Goal: Contribute content: Contribute content

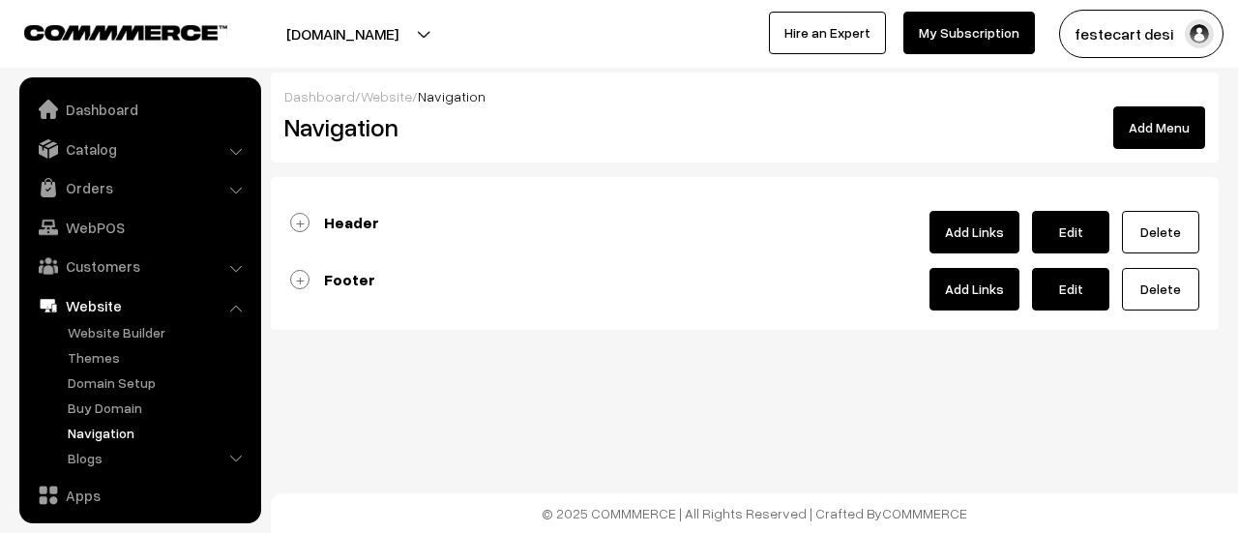
scroll to position [164, 0]
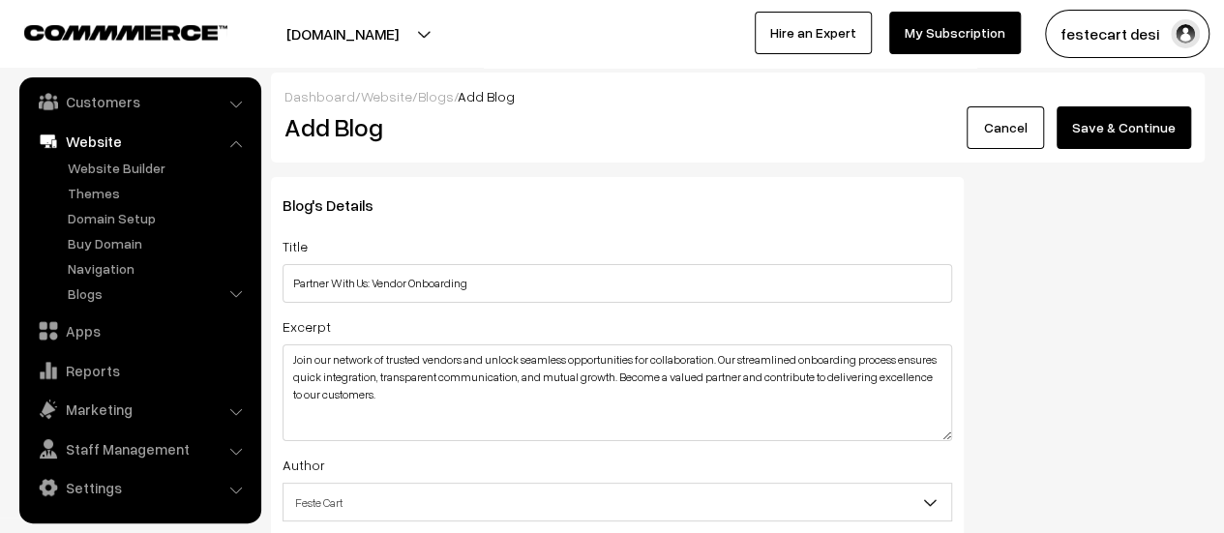
click at [1133, 133] on button "Save & Continue" at bounding box center [1123, 127] width 134 height 43
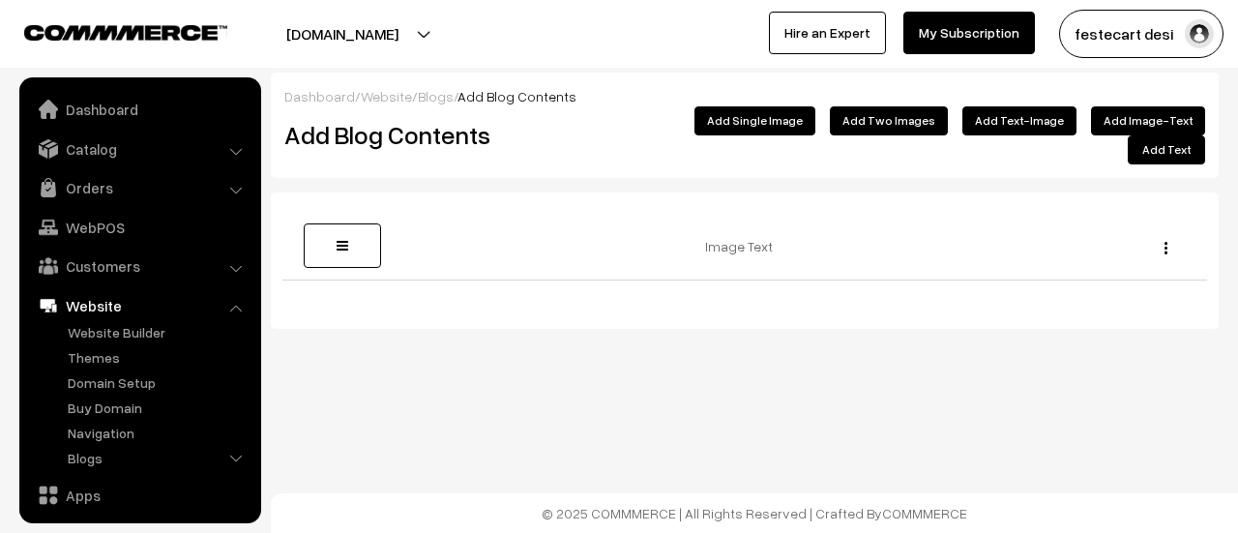
scroll to position [164, 0]
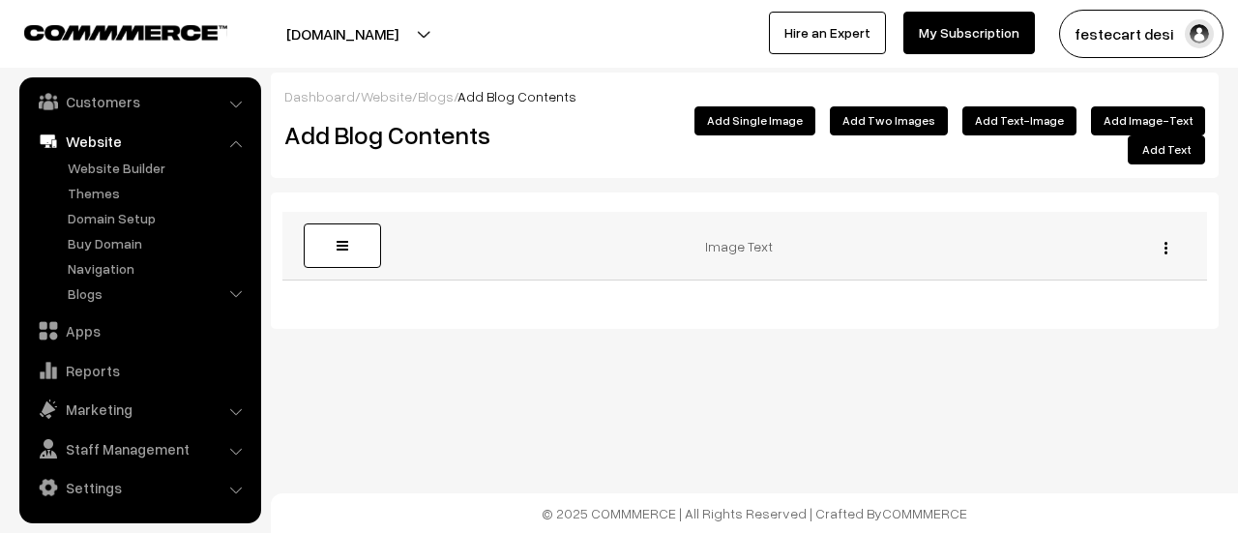
click at [348, 223] on link at bounding box center [342, 245] width 77 height 44
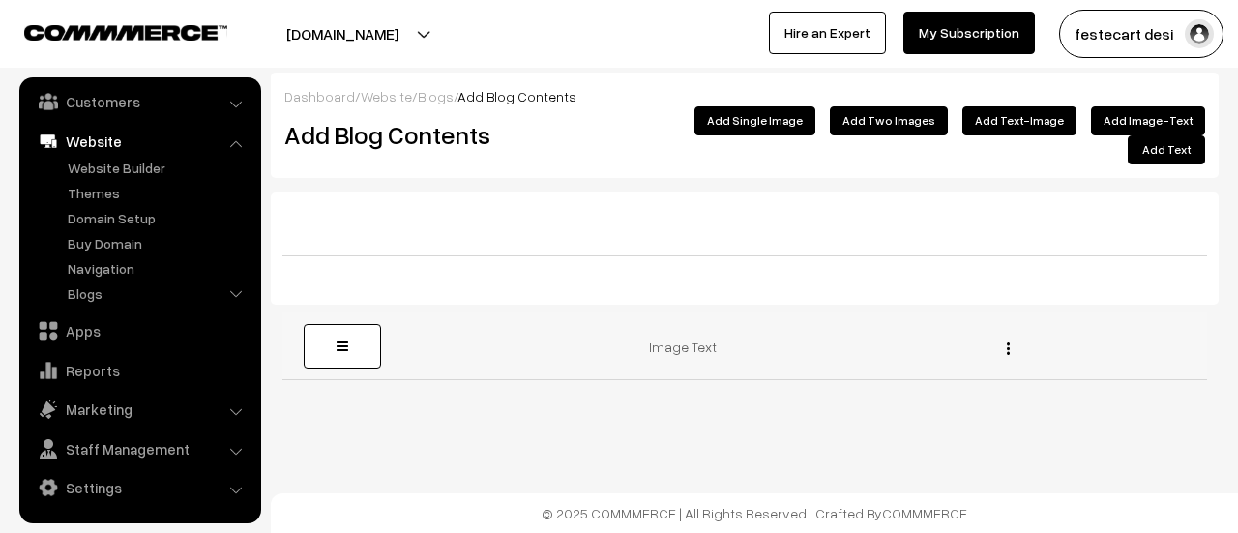
drag, startPoint x: 329, startPoint y: 222, endPoint x: 368, endPoint y: 343, distance: 127.0
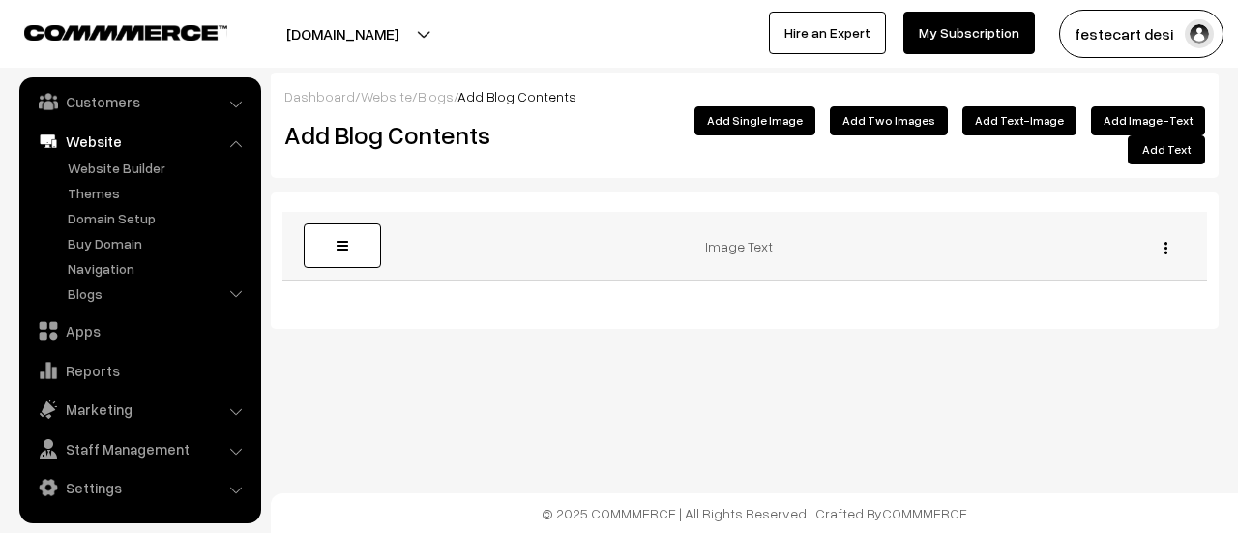
click at [1166, 242] on img "button" at bounding box center [1166, 248] width 3 height 13
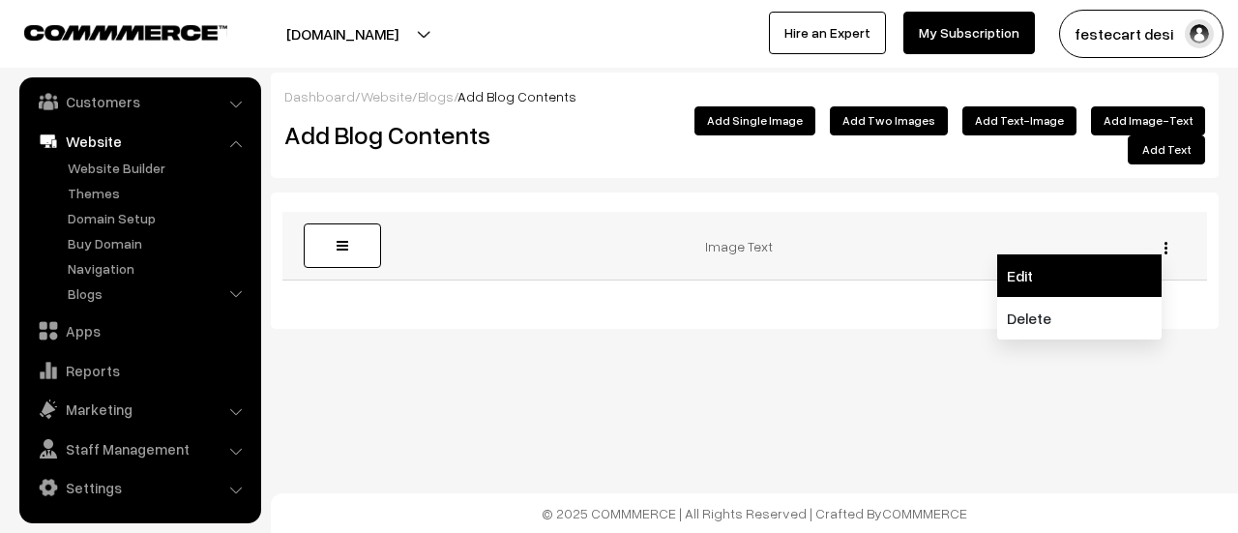
click at [1084, 255] on link "Edit" at bounding box center [1079, 275] width 164 height 43
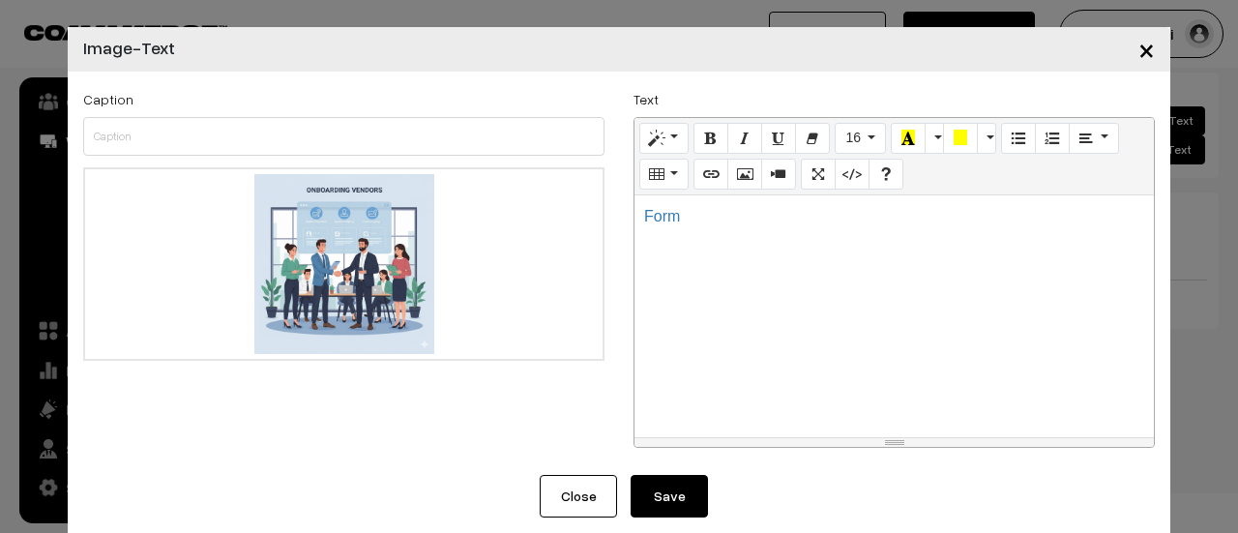
click at [708, 235] on div "Form" at bounding box center [894, 316] width 519 height 242
click at [737, 223] on div at bounding box center [894, 316] width 519 height 242
click at [704, 181] on icon "Link (CTRL+K)" at bounding box center [711, 172] width 14 height 15
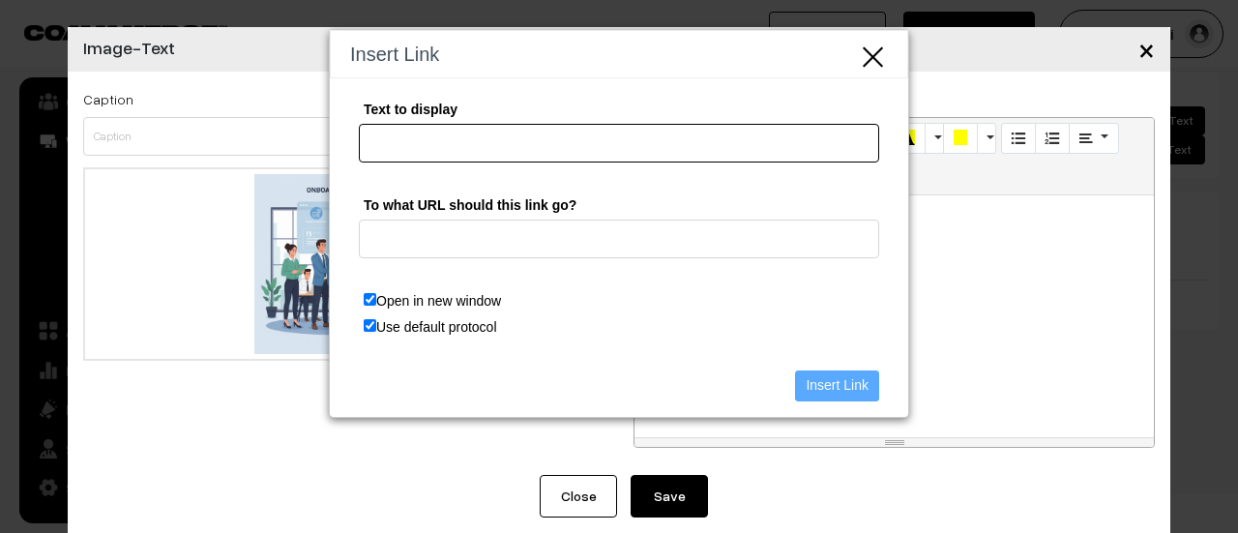
click at [416, 149] on input "Text to display" at bounding box center [619, 143] width 520 height 39
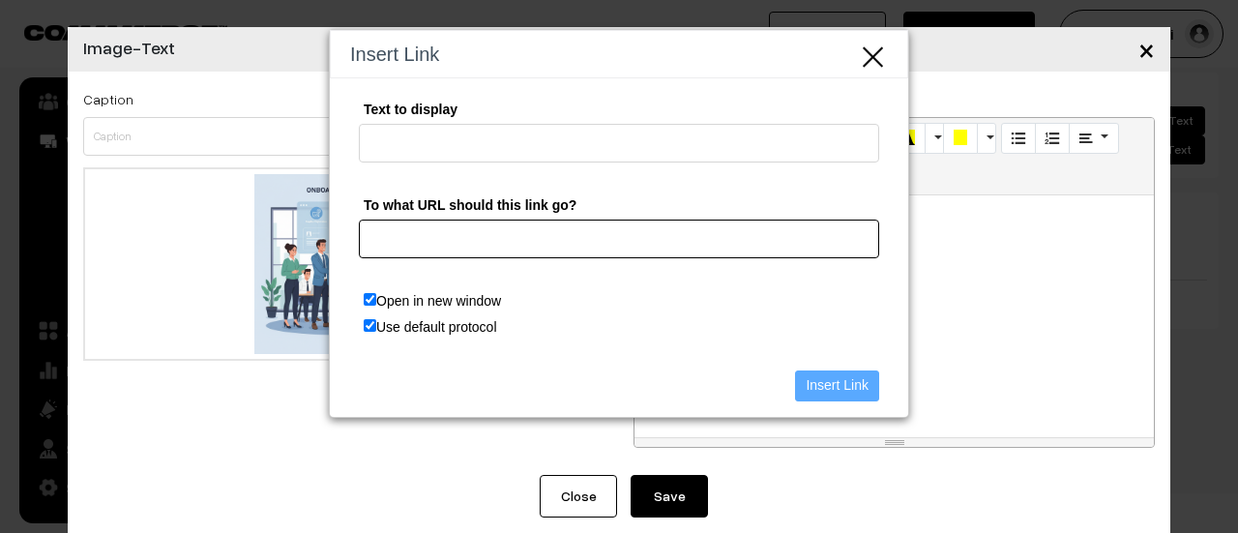
click at [492, 254] on input "To what URL should this link go?" at bounding box center [619, 239] width 520 height 39
paste input "Join our network of trusted vendors and unlock seamless opportunities for colla…"
type input "Join our network of trusted vendors and unlock seamless opportunities for colla…"
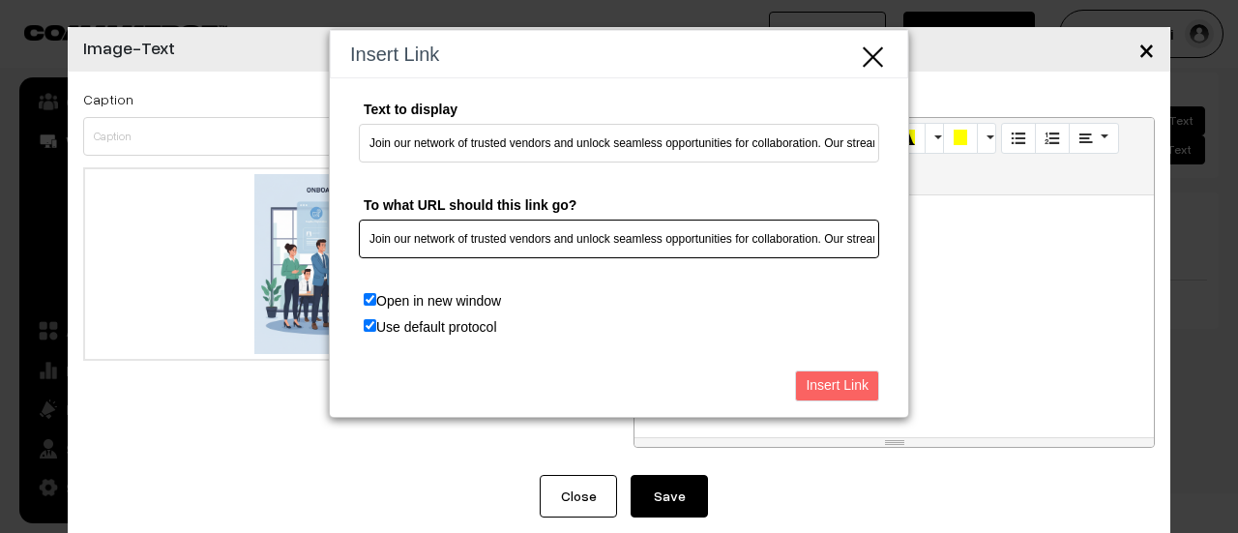
scroll to position [0, 946]
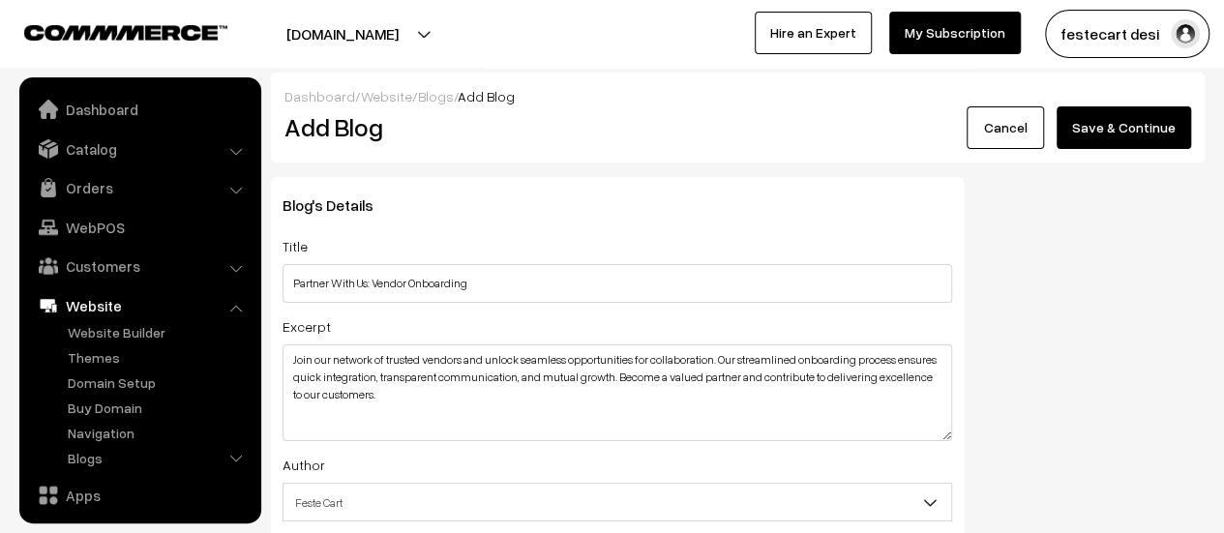
scroll to position [164, 0]
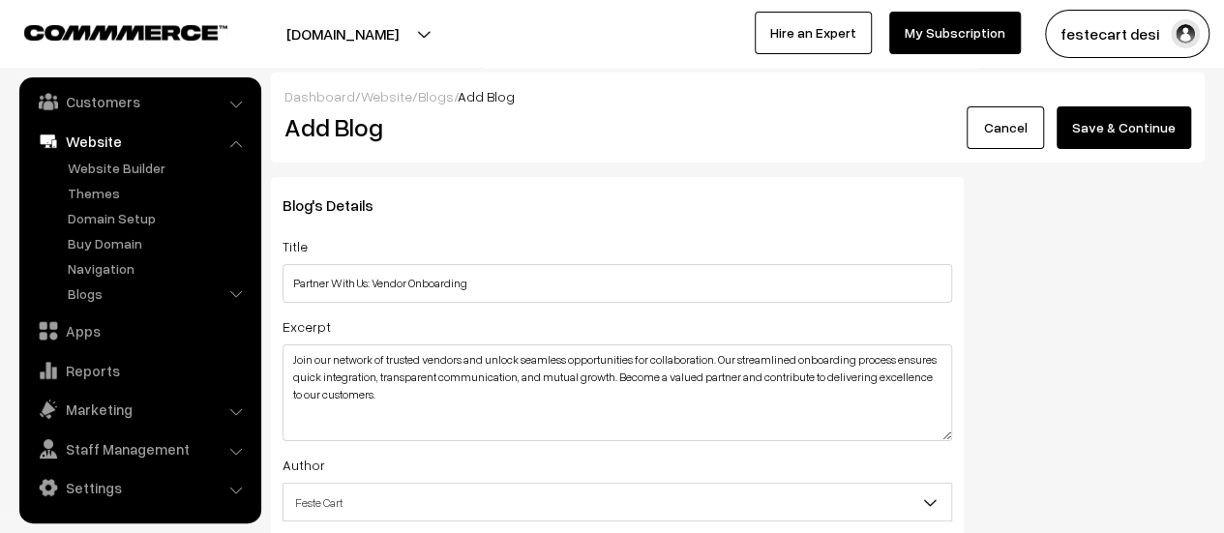
click at [1154, 114] on button "Save & Continue" at bounding box center [1123, 127] width 134 height 43
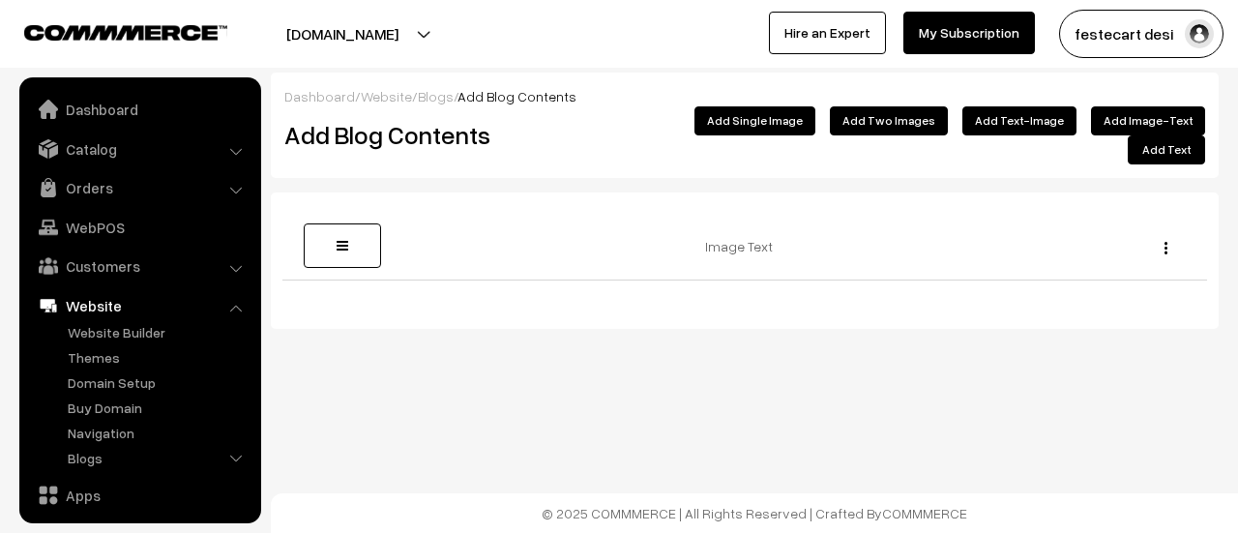
scroll to position [164, 0]
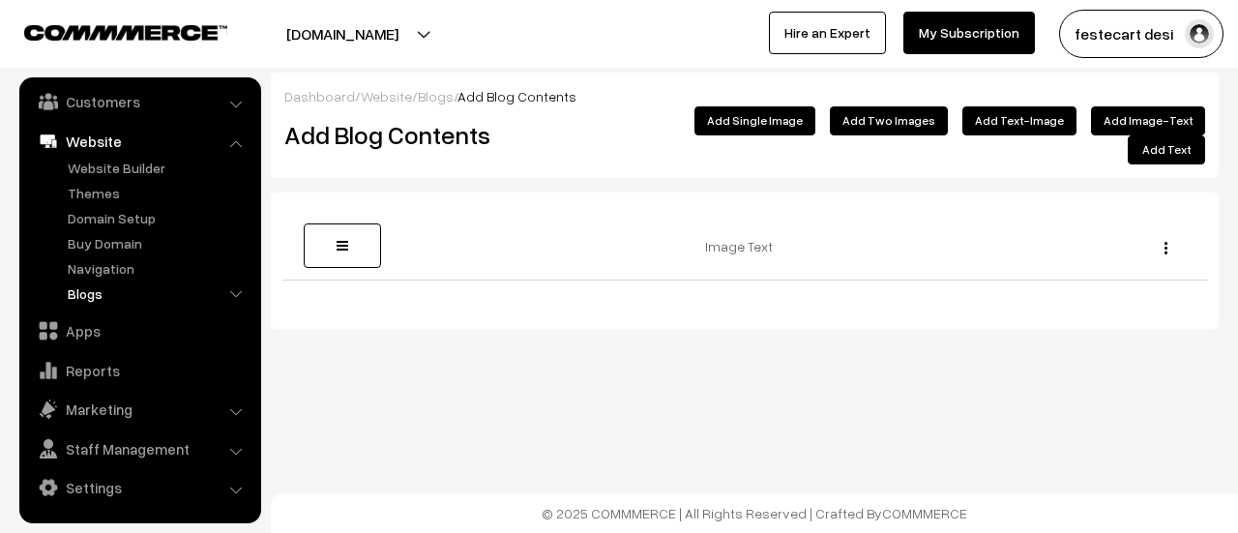
click at [127, 296] on link "Blogs" at bounding box center [159, 293] width 192 height 20
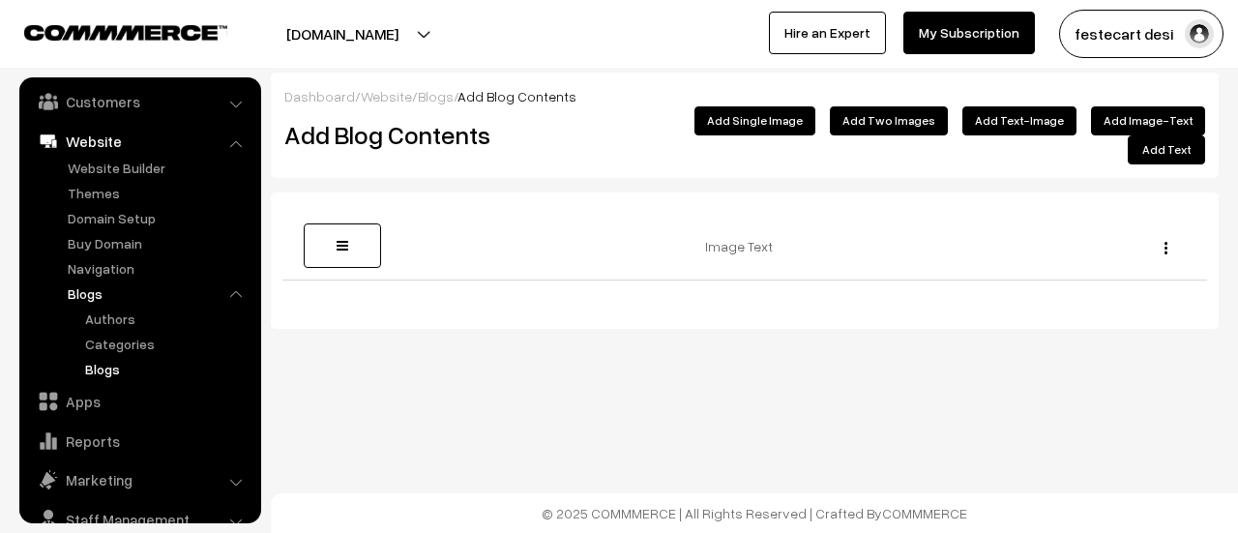
click at [118, 366] on link "Blogs" at bounding box center [167, 369] width 174 height 20
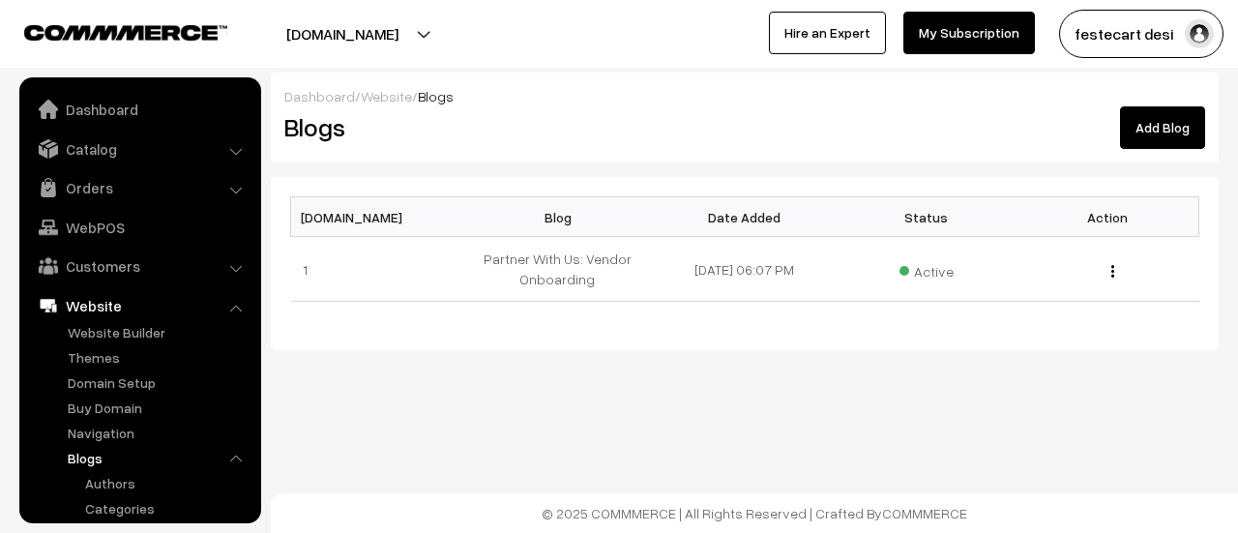
scroll to position [210, 0]
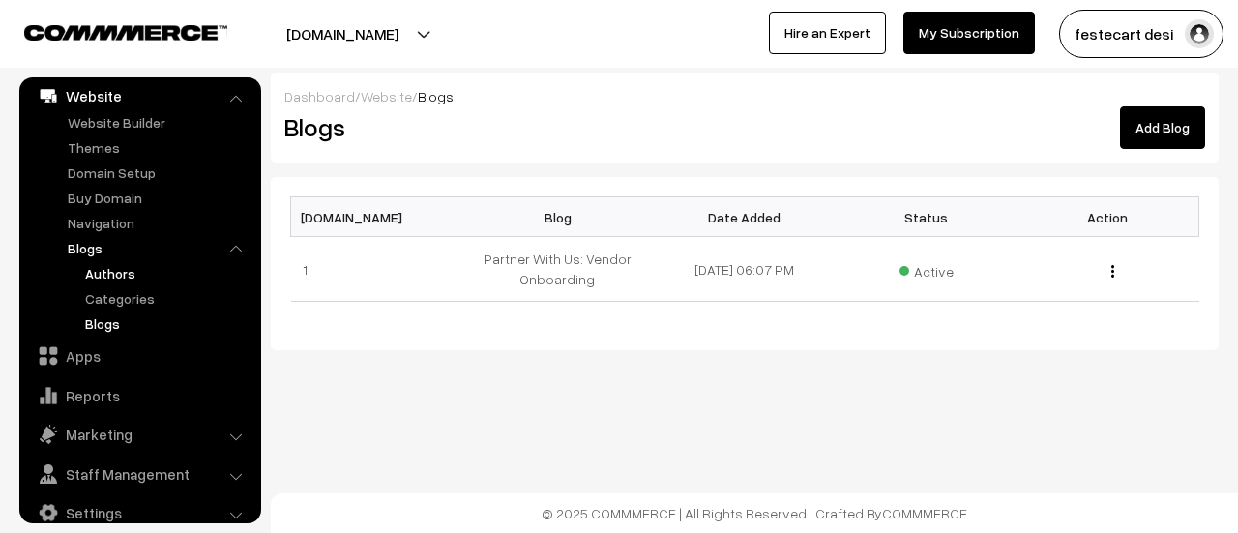
click at [121, 273] on link "Authors" at bounding box center [167, 273] width 174 height 20
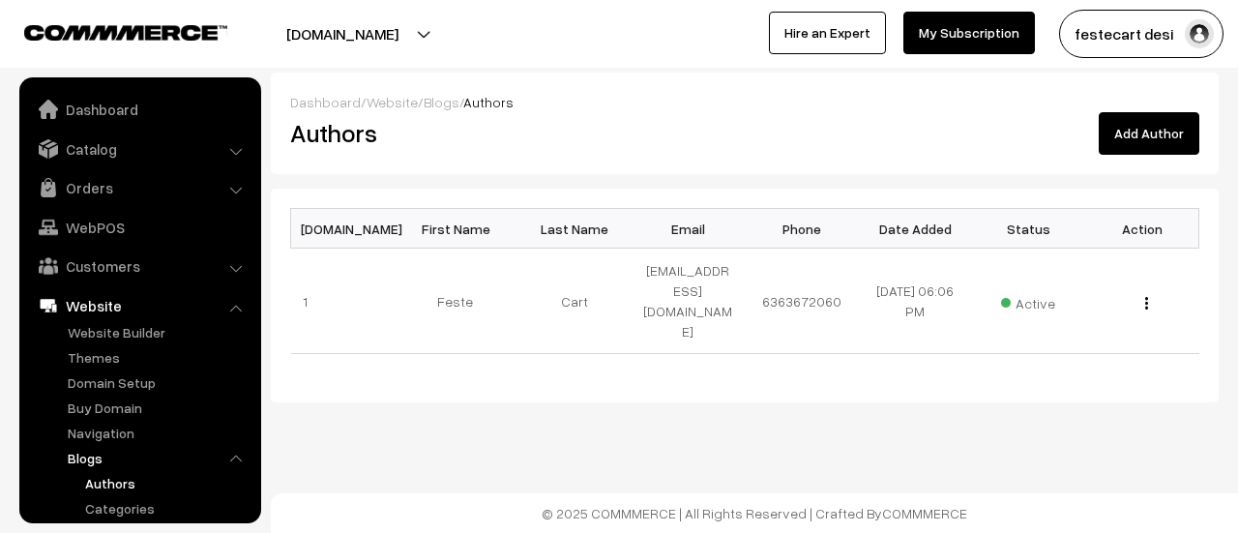
scroll to position [210, 0]
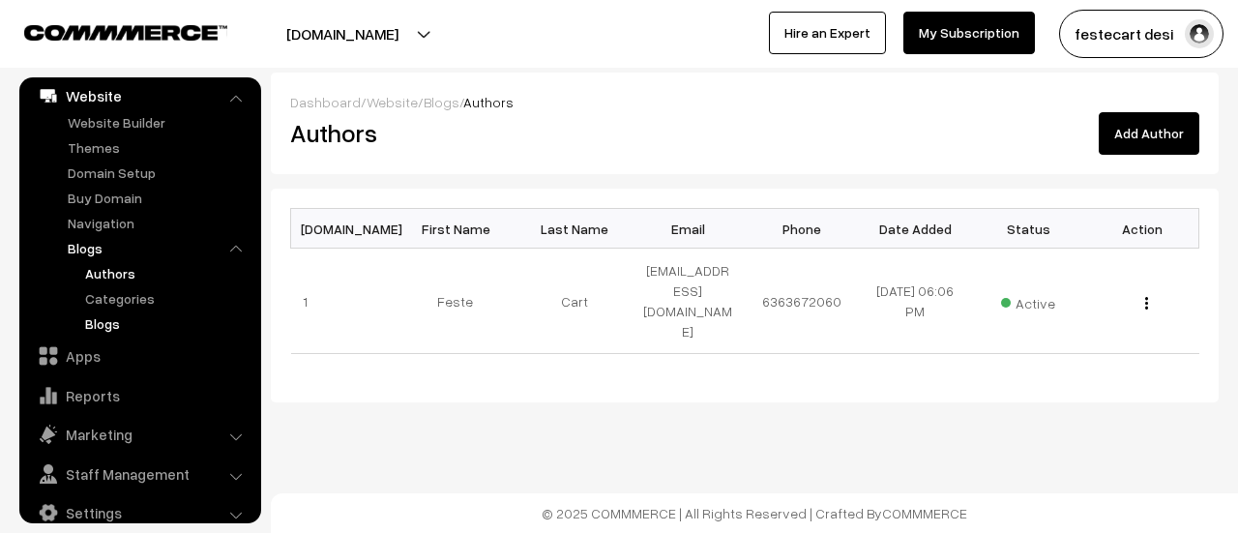
click at [103, 330] on link "Blogs" at bounding box center [167, 323] width 174 height 20
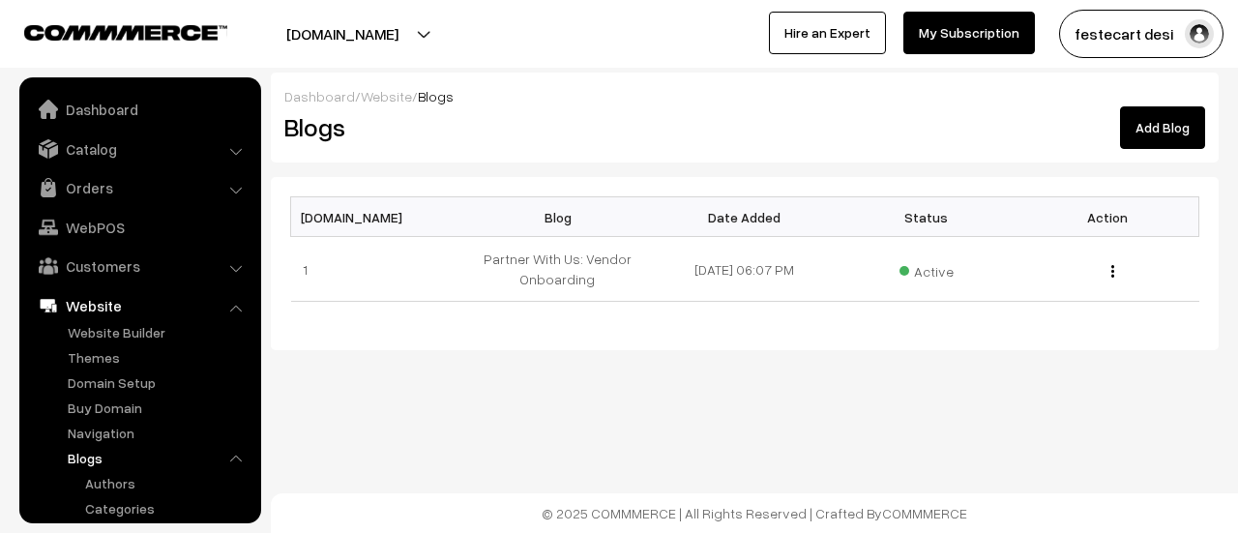
scroll to position [210, 0]
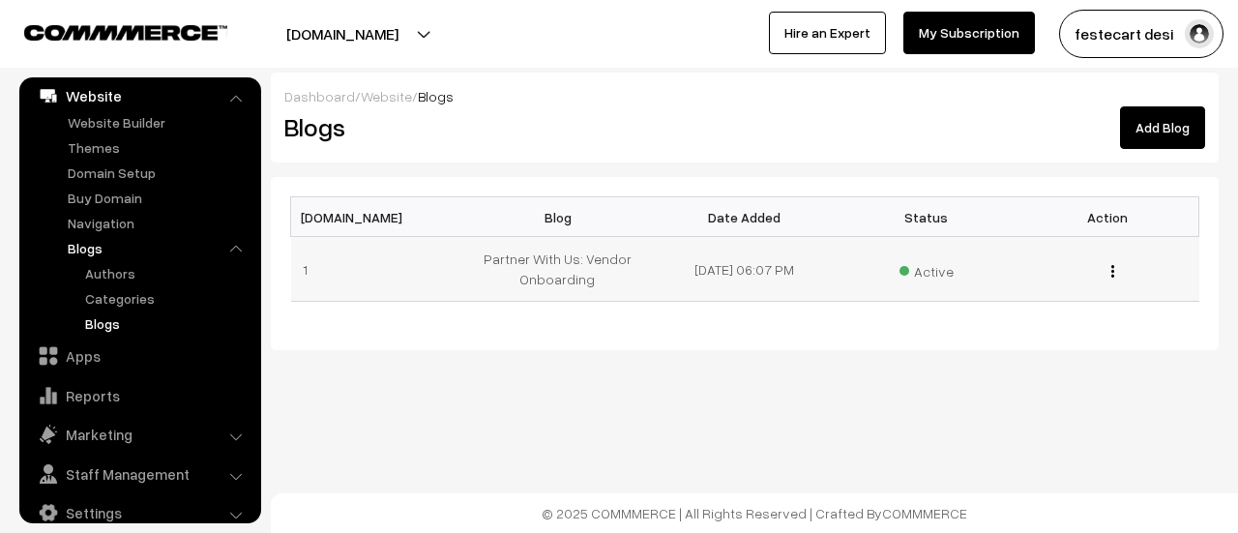
click at [1115, 265] on div "Edit Blog Content Edit Blog Delete" at bounding box center [1108, 269] width 159 height 20
click at [1111, 271] on button "button" at bounding box center [1113, 270] width 5 height 15
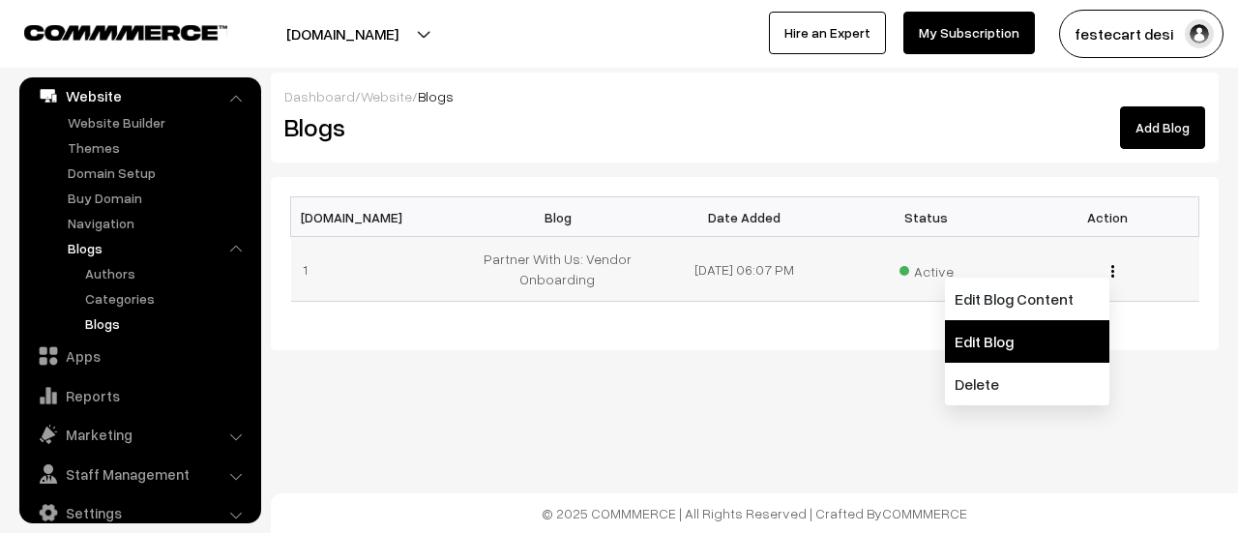
click at [1072, 325] on link "Edit Blog" at bounding box center [1027, 341] width 164 height 43
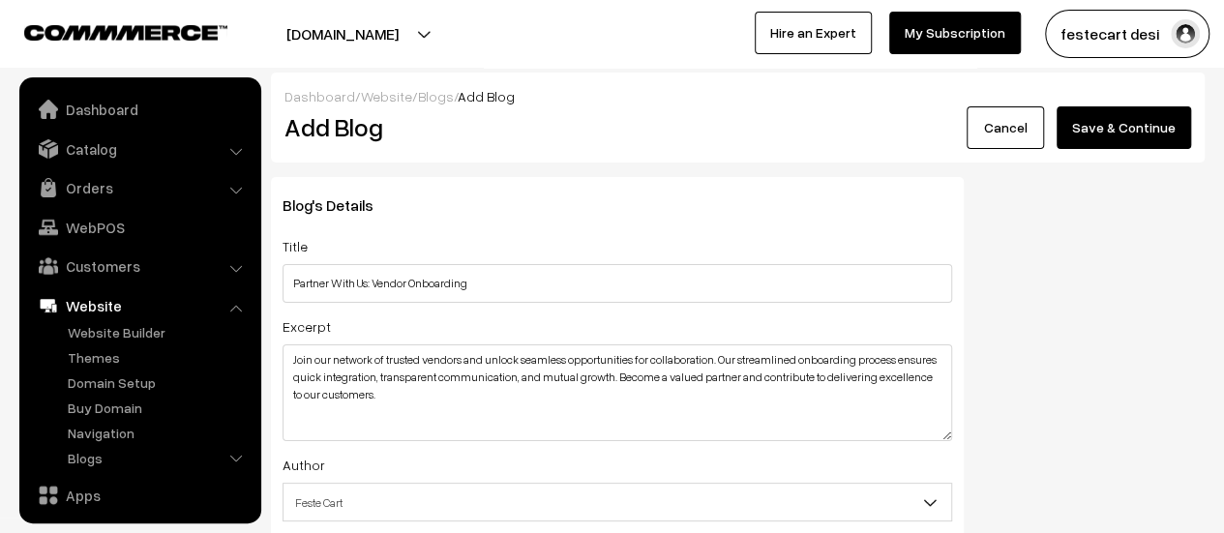
scroll to position [164, 0]
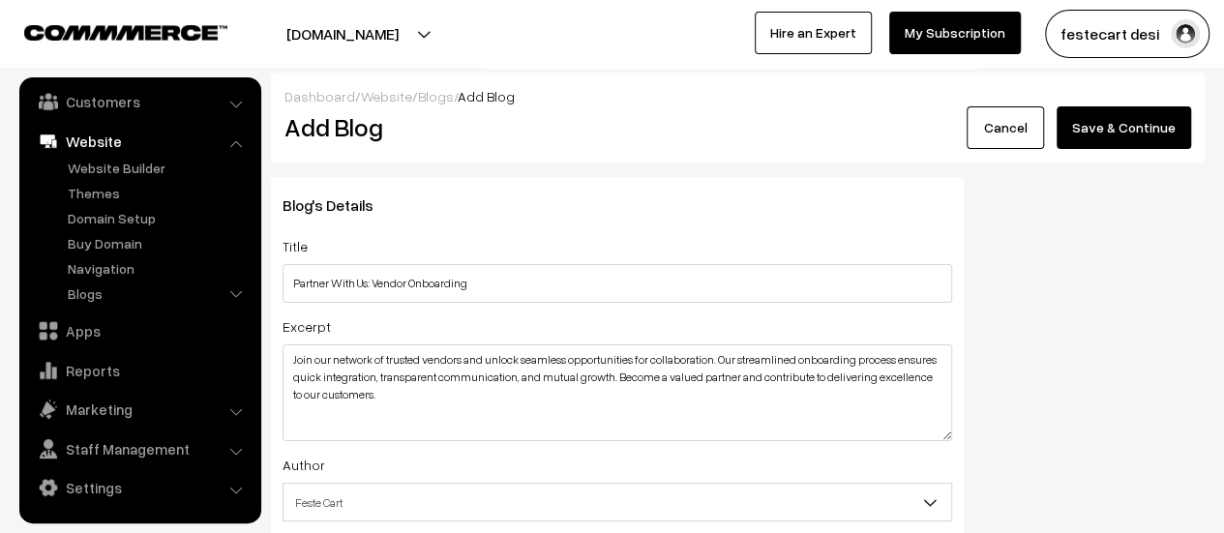
click at [985, 140] on link "Cancel" at bounding box center [1004, 127] width 77 height 43
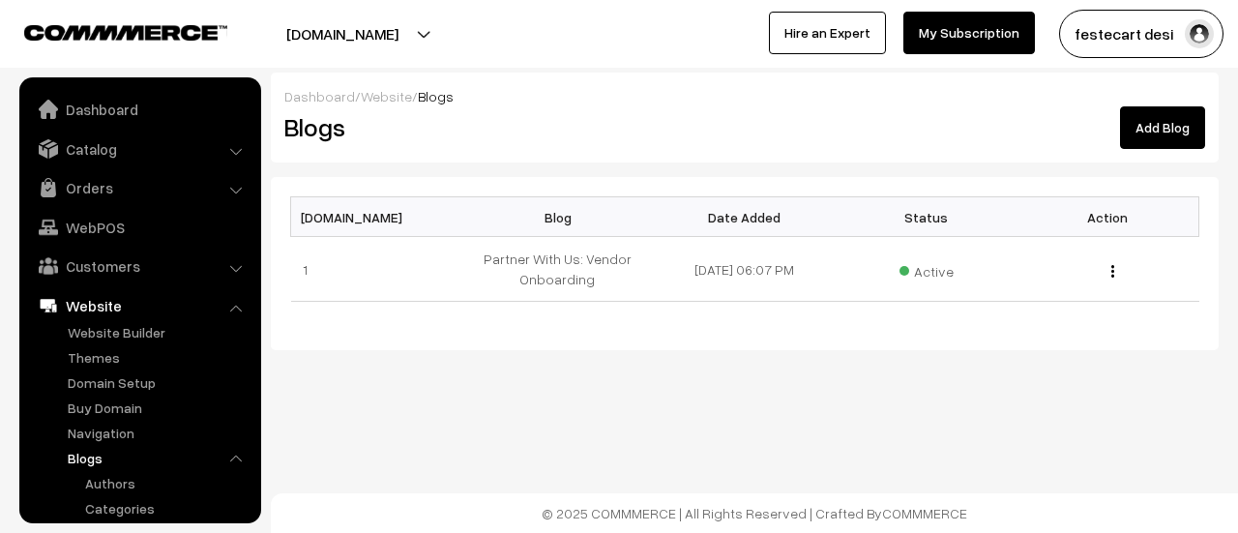
scroll to position [210, 0]
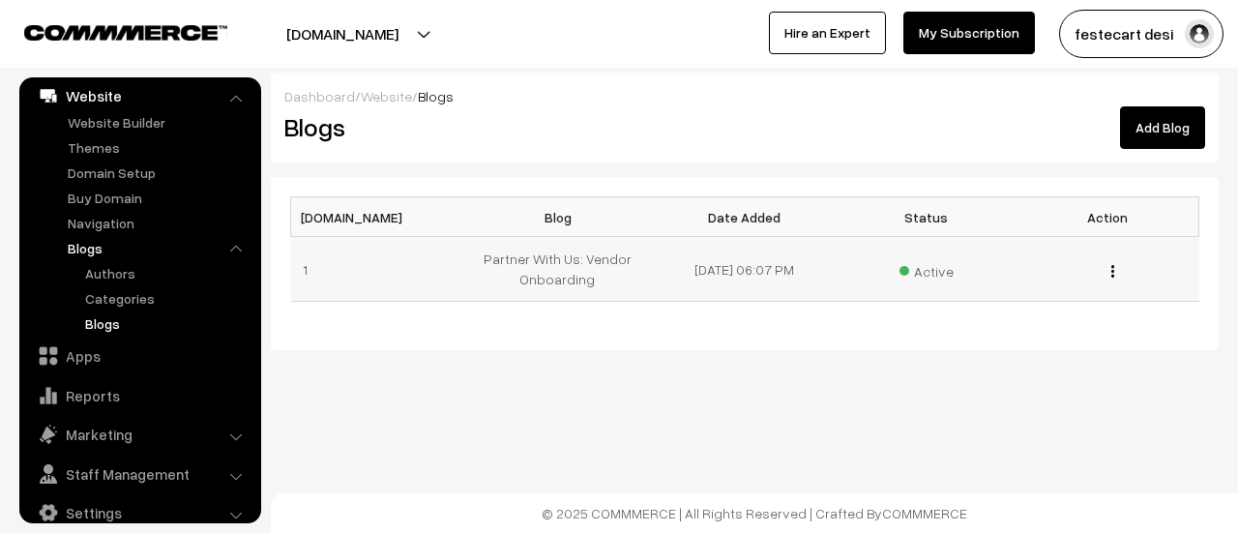
click at [1112, 275] on img "button" at bounding box center [1112, 271] width 3 height 13
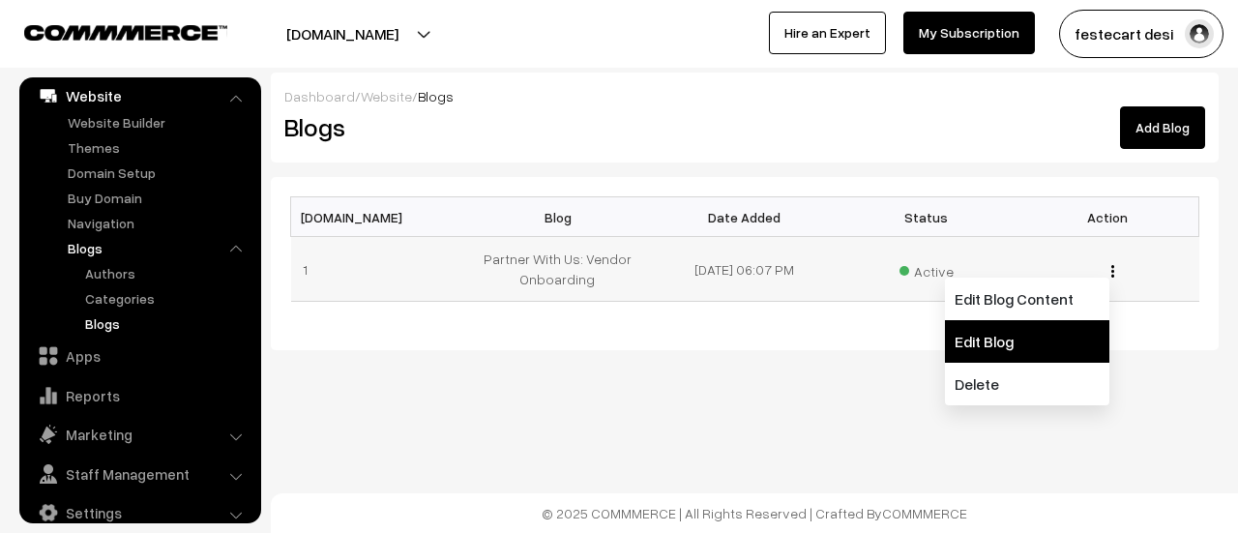
click at [1035, 343] on link "Edit Blog" at bounding box center [1027, 341] width 164 height 43
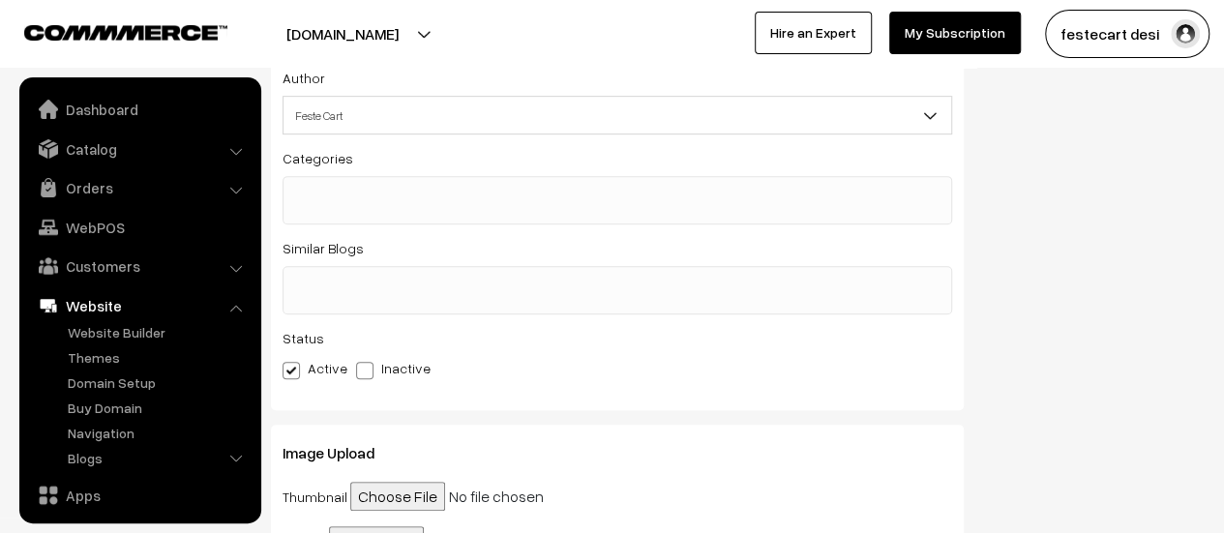
scroll to position [164, 0]
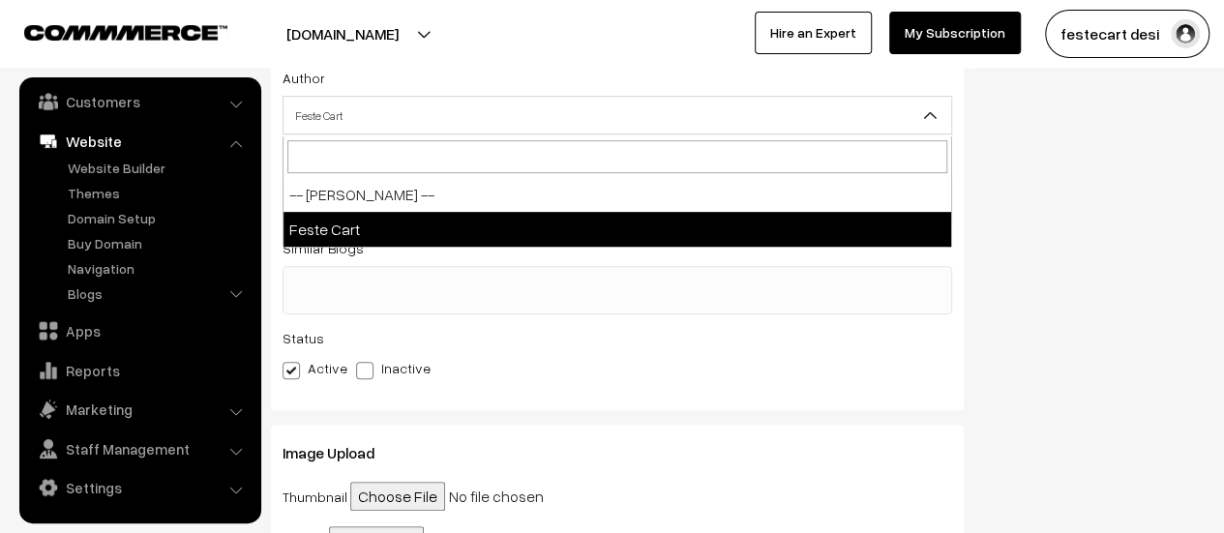
click at [377, 131] on span "Feste Cart" at bounding box center [616, 116] width 667 height 34
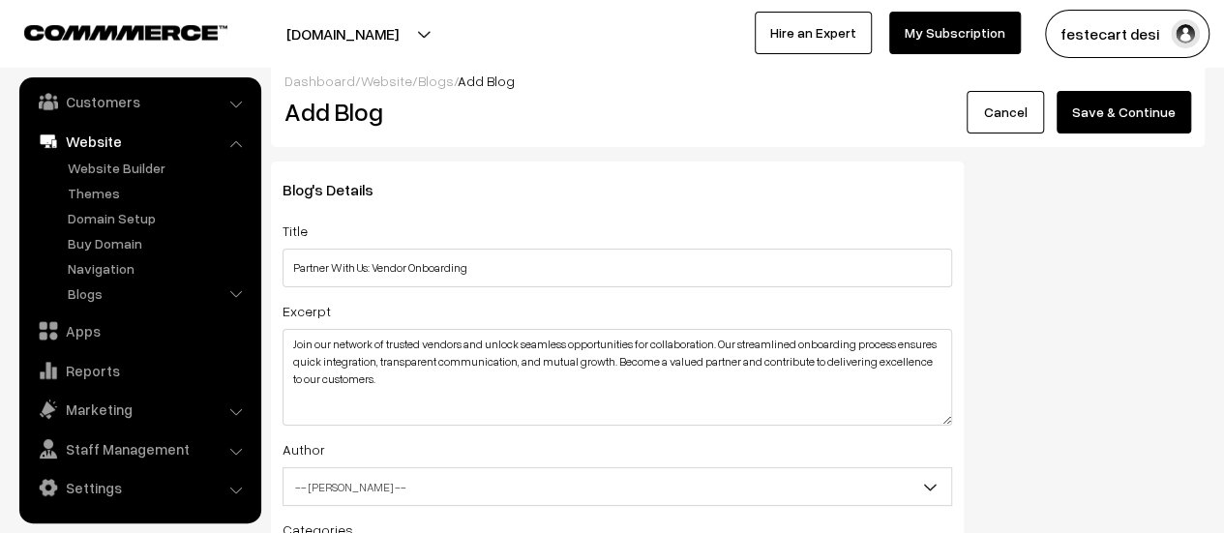
scroll to position [0, 0]
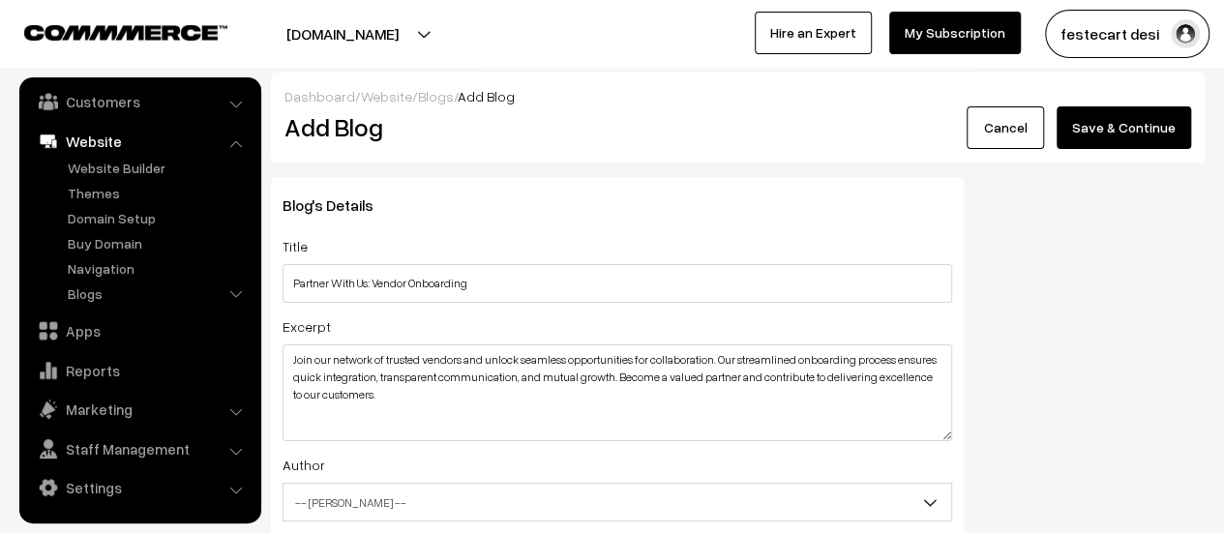
click at [1152, 131] on button "Save & Continue" at bounding box center [1123, 127] width 134 height 43
click at [1124, 129] on button "Save & Continue" at bounding box center [1123, 127] width 134 height 43
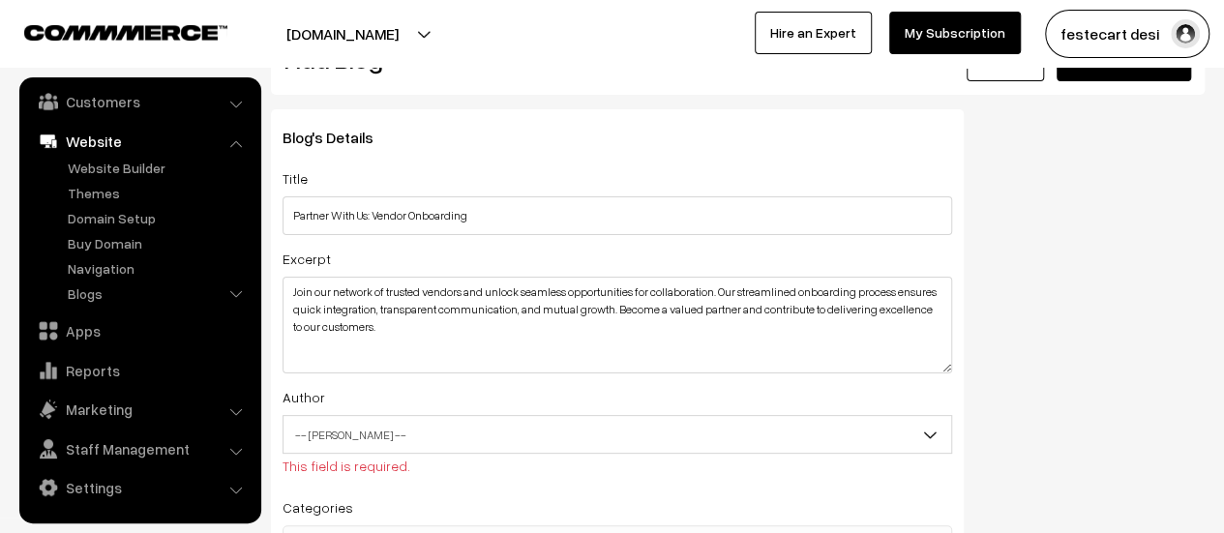
scroll to position [97, 0]
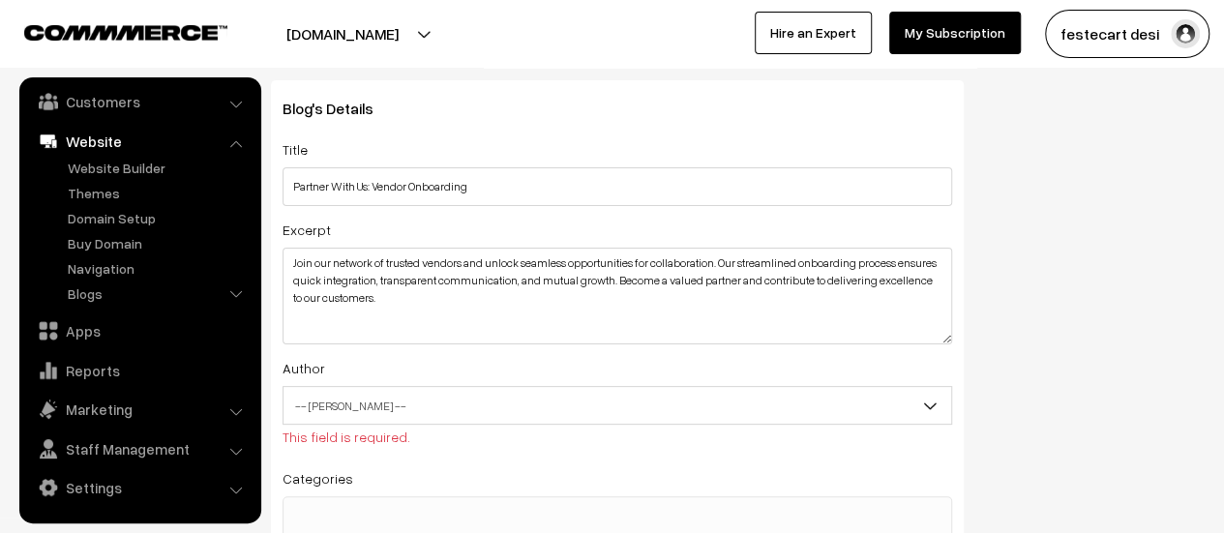
click at [457, 400] on span "-- [PERSON_NAME] --" at bounding box center [616, 406] width 667 height 34
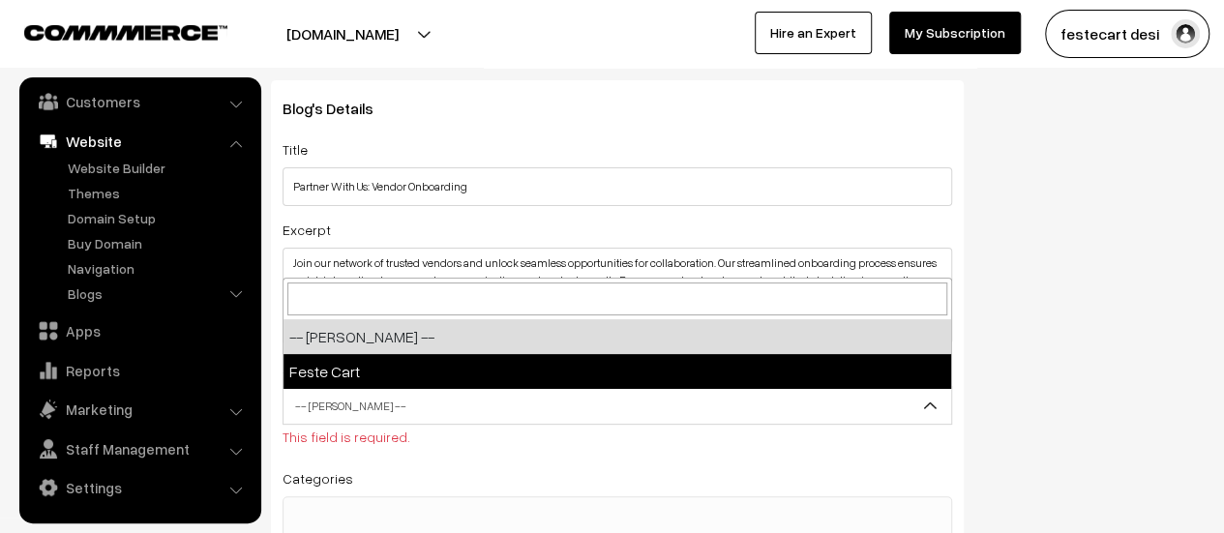
select select "1"
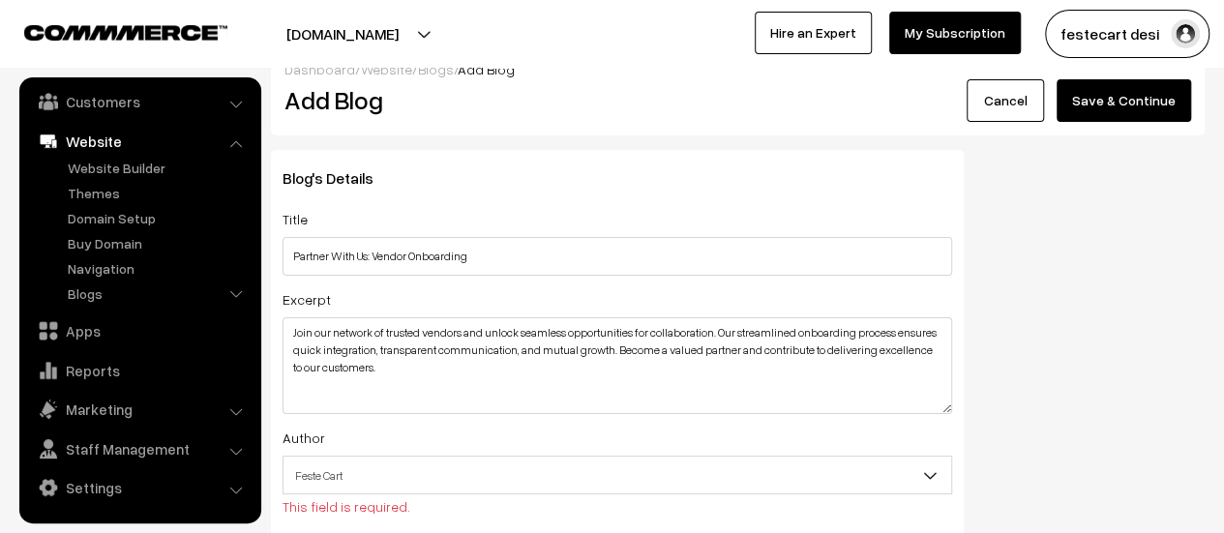
scroll to position [0, 0]
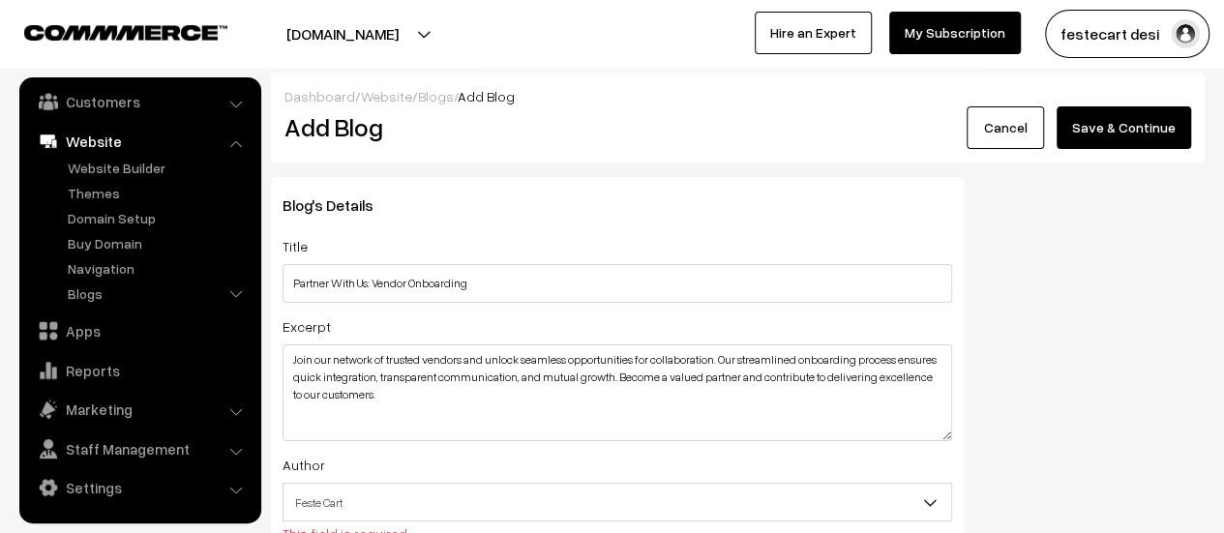
click at [1111, 137] on button "Save & Continue" at bounding box center [1123, 127] width 134 height 43
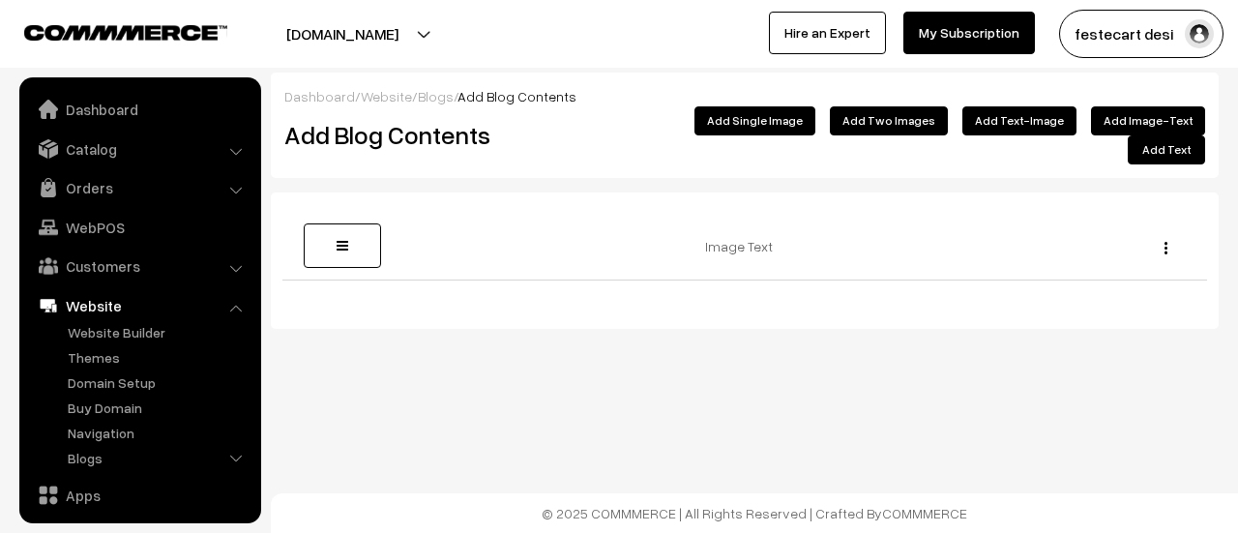
scroll to position [164, 0]
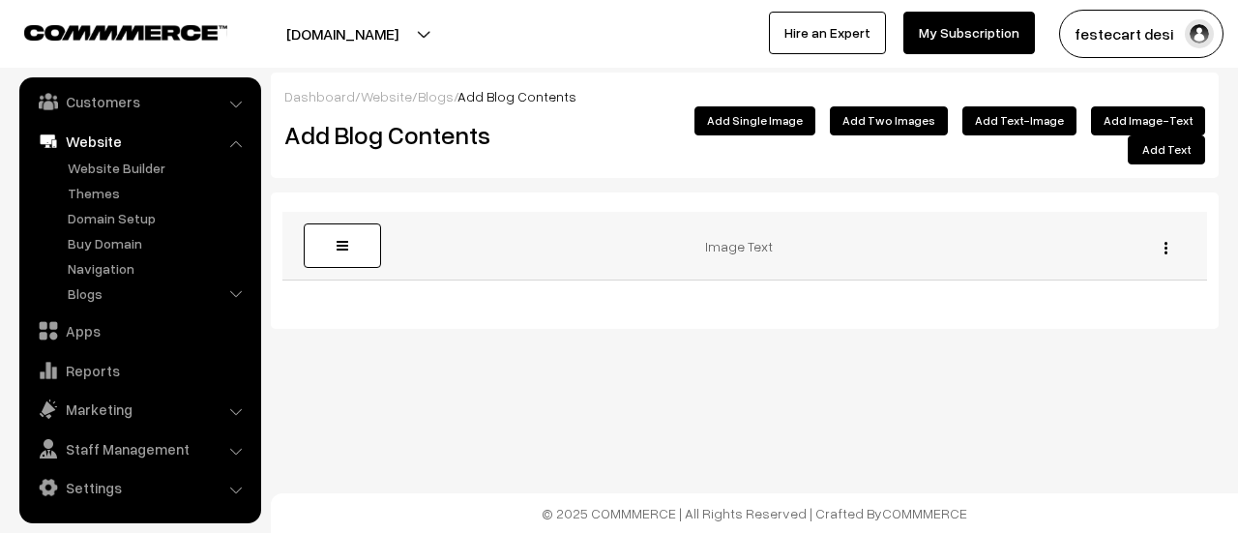
click at [1164, 240] on button "button" at bounding box center [1166, 247] width 5 height 15
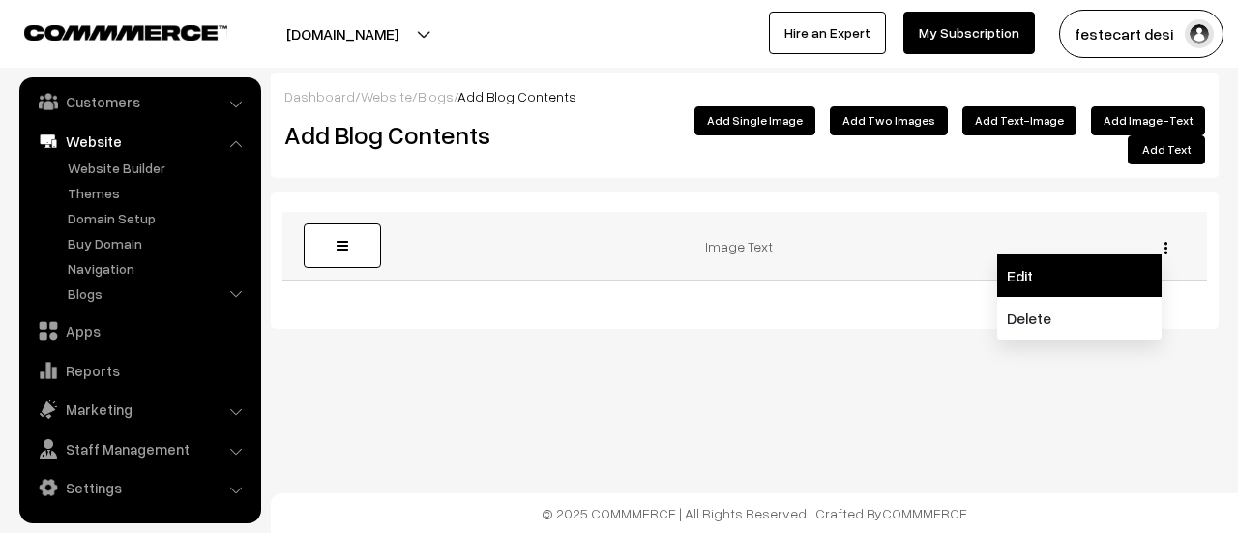
click at [1089, 254] on link "Edit" at bounding box center [1079, 275] width 164 height 43
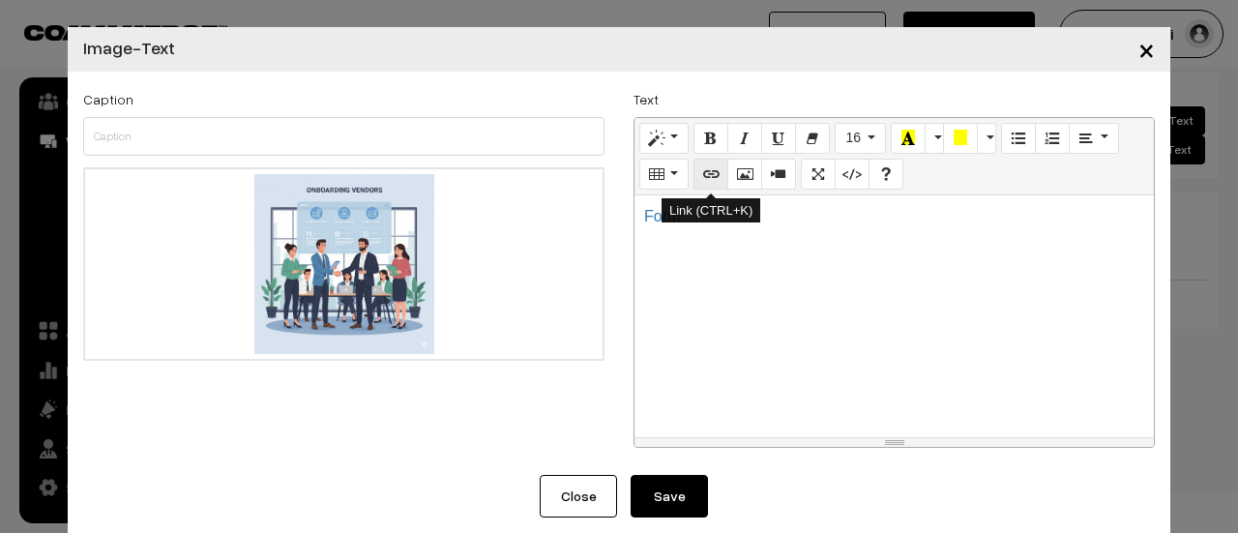
click at [704, 181] on icon "Link (CTRL+K)" at bounding box center [711, 172] width 14 height 15
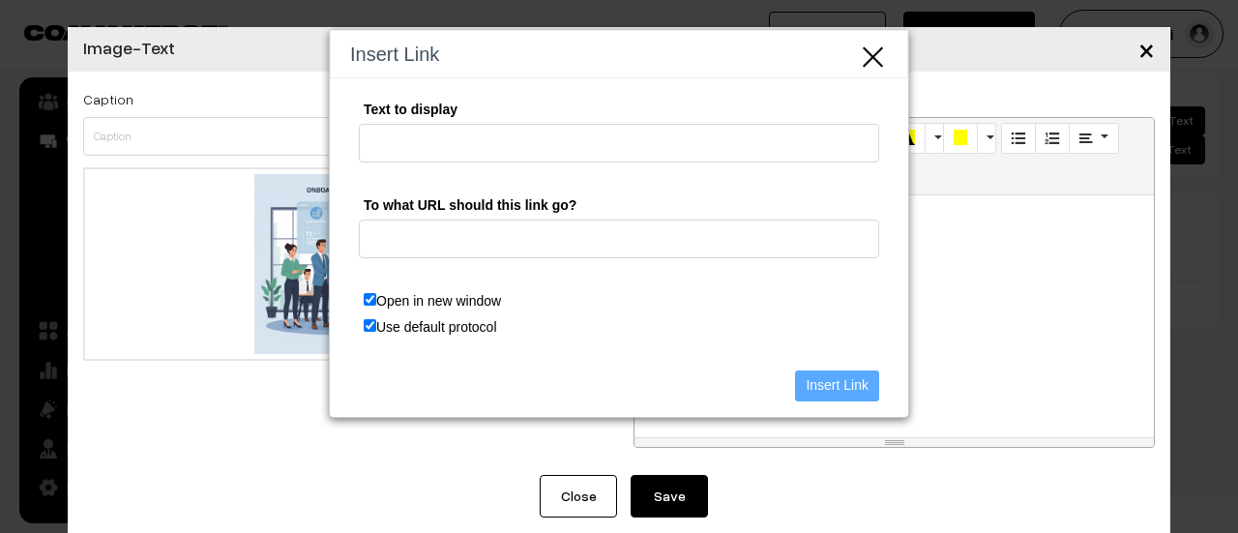
click at [878, 63] on icon "Close" at bounding box center [873, 55] width 29 height 32
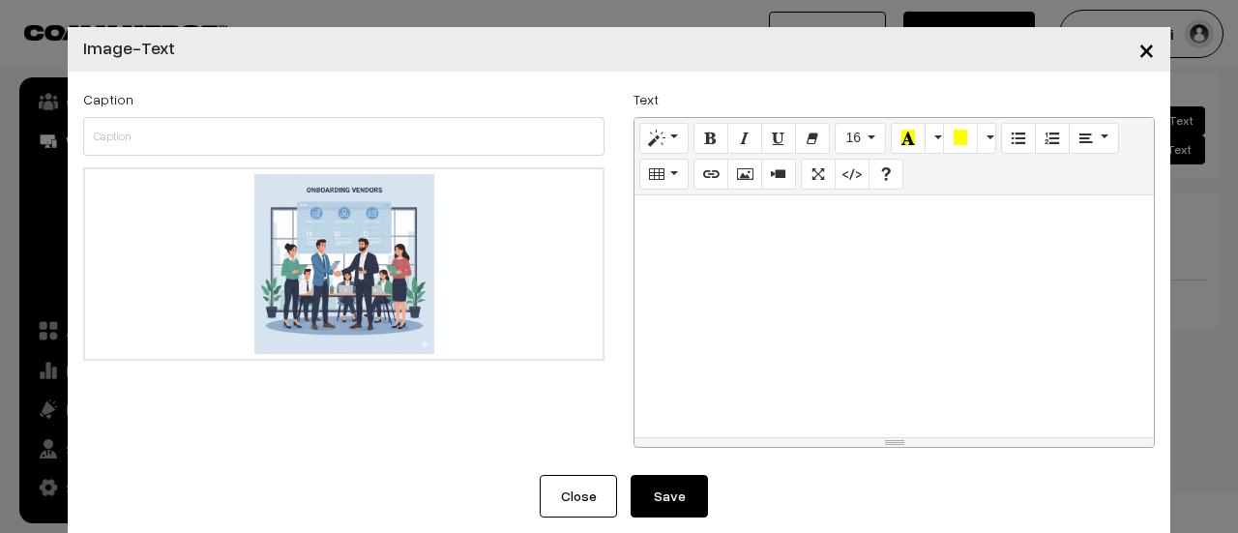
click at [825, 291] on div at bounding box center [894, 316] width 519 height 242
click at [262, 100] on div "Caption" at bounding box center [343, 121] width 521 height 69
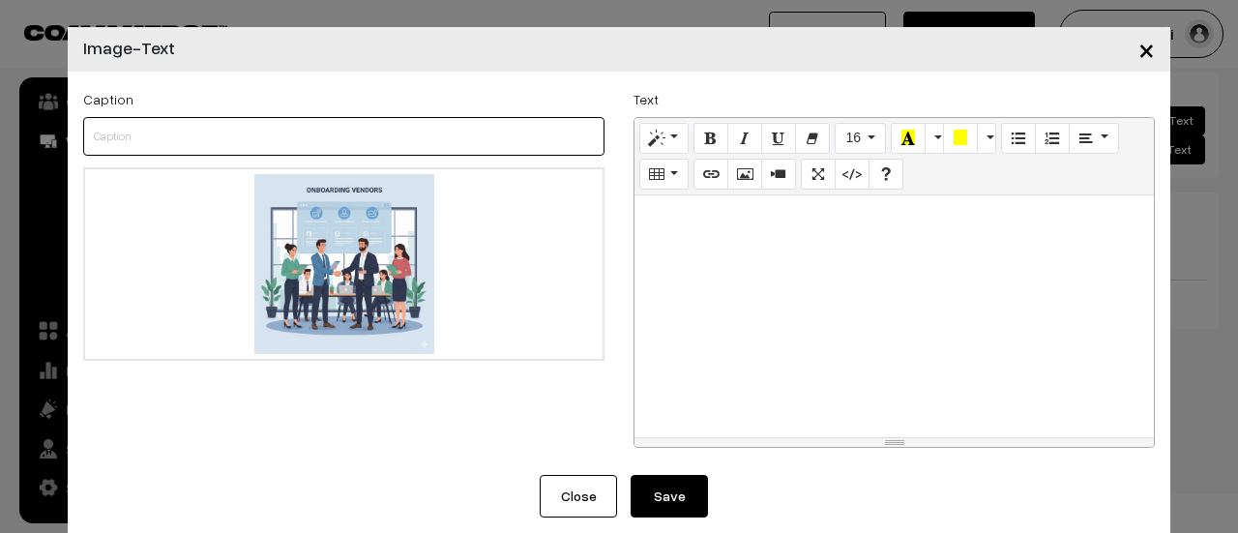
click at [253, 122] on input "text" at bounding box center [343, 136] width 521 height 39
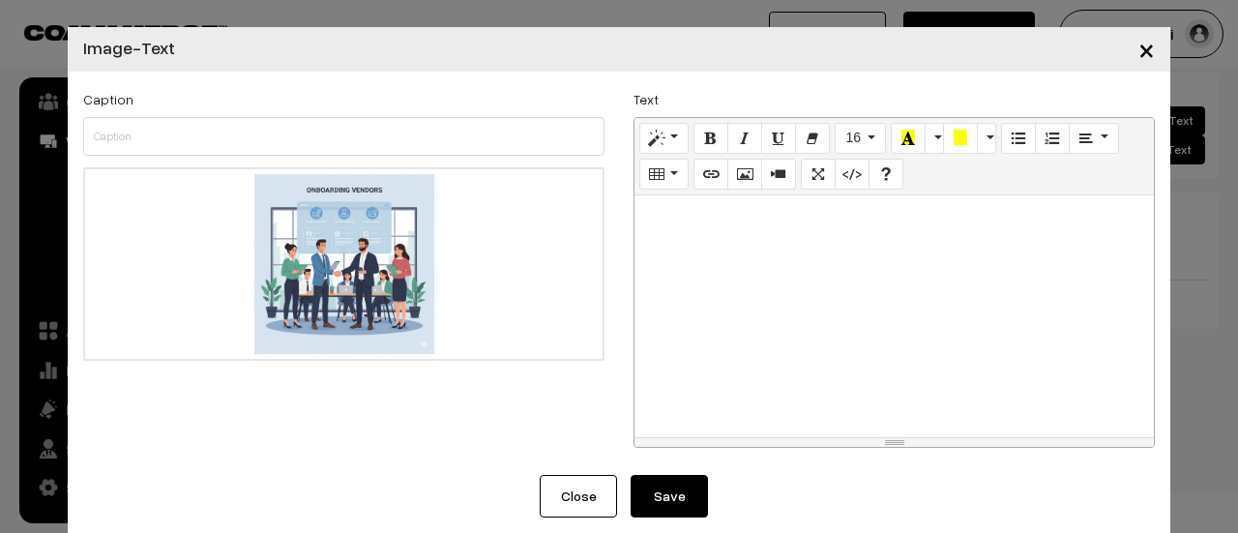
click at [640, 231] on div at bounding box center [894, 316] width 519 height 242
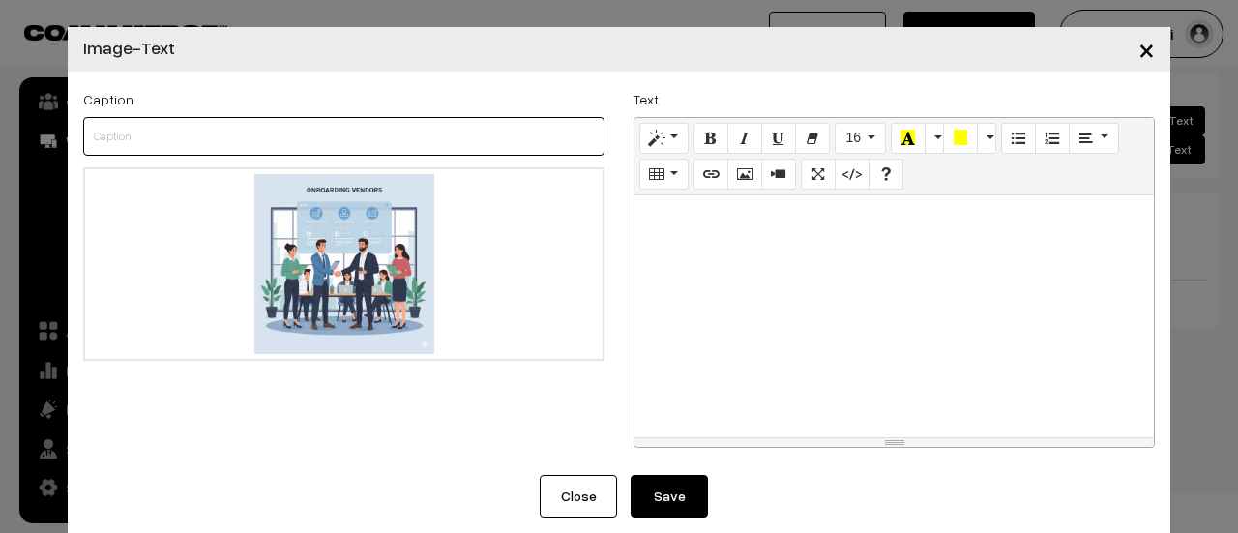
click at [281, 142] on input "text" at bounding box center [343, 136] width 521 height 39
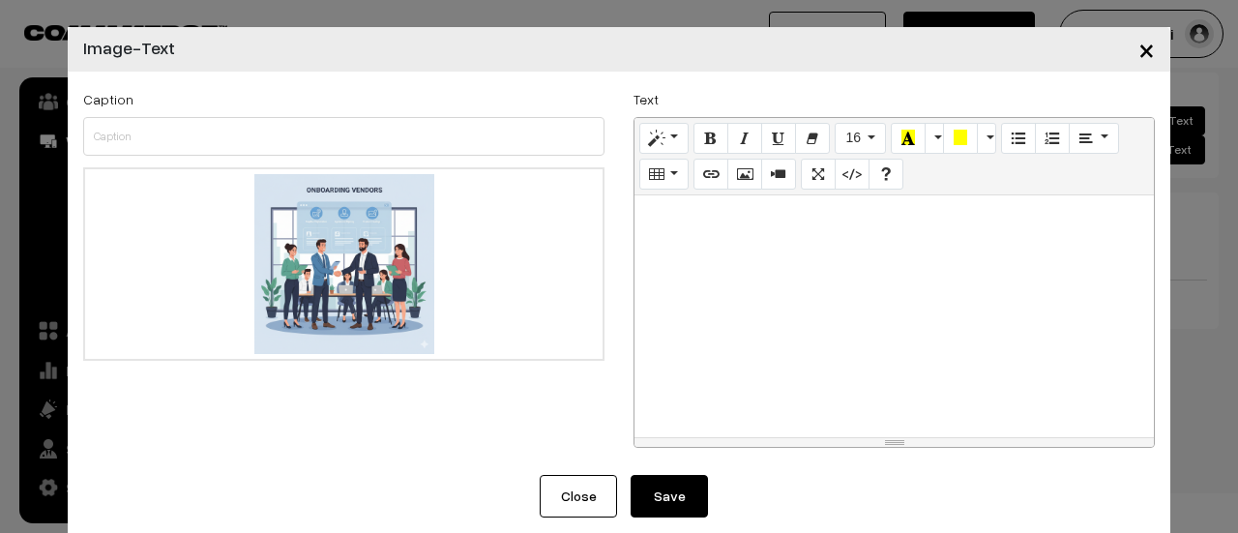
click at [662, 265] on div at bounding box center [894, 316] width 519 height 242
click at [706, 174] on icon "Link (CTRL+K)" at bounding box center [711, 172] width 14 height 15
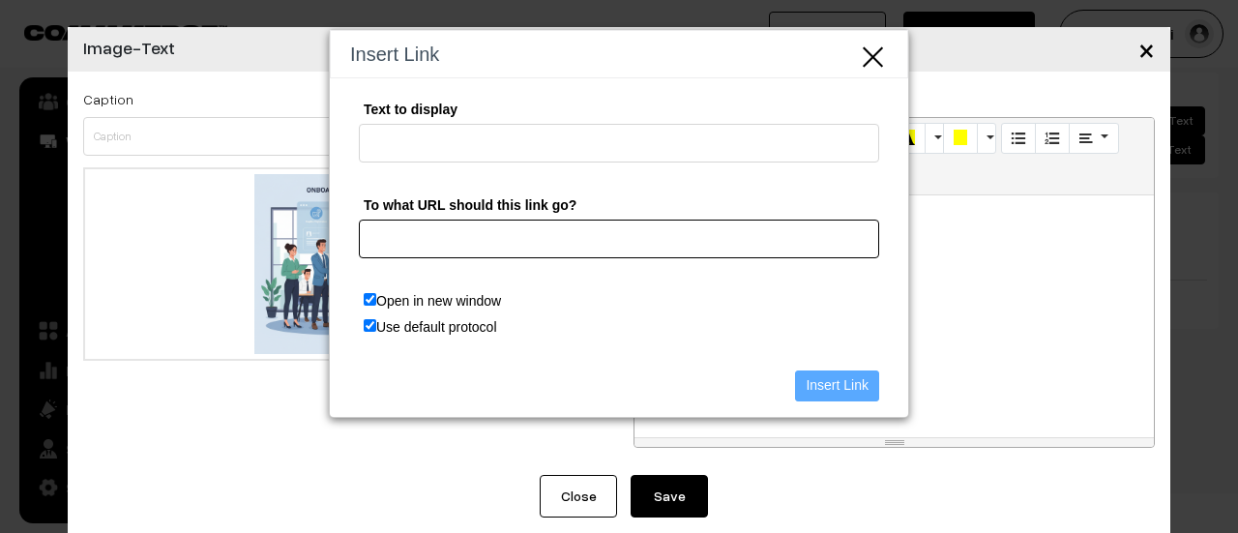
paste input "https://app.cheerio.in/form/68e904cd3d447fb4ad3f316c"
type input "https://app.cheerio.in/form/68e904cd3d447fb4ad3f316c"
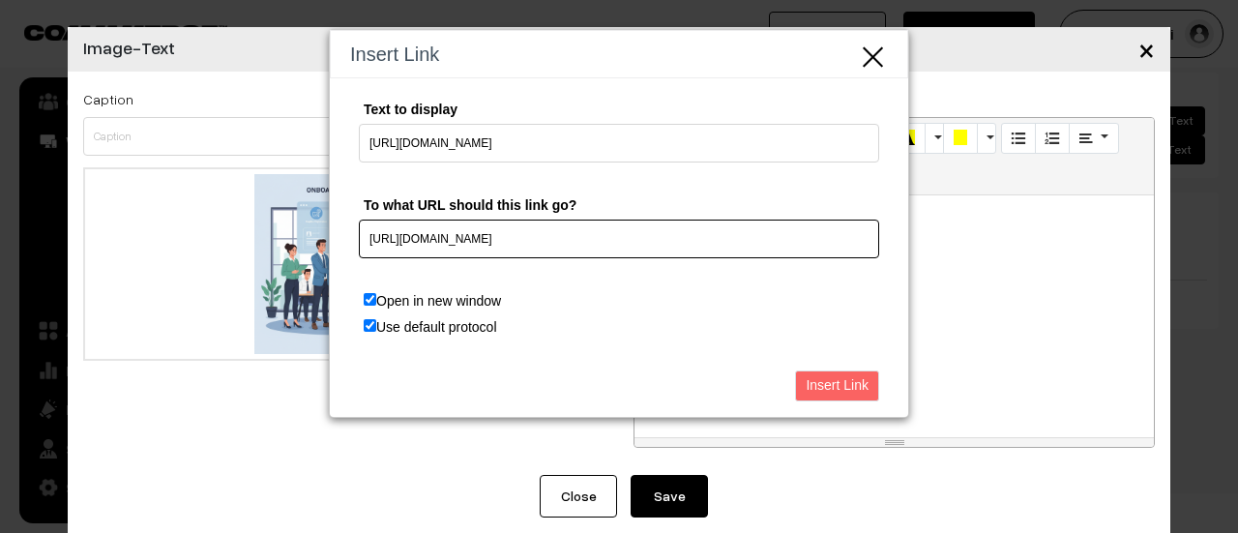
type input "https://app.cheerio.in/form/68e904cd3d447fb4ad3f316c"
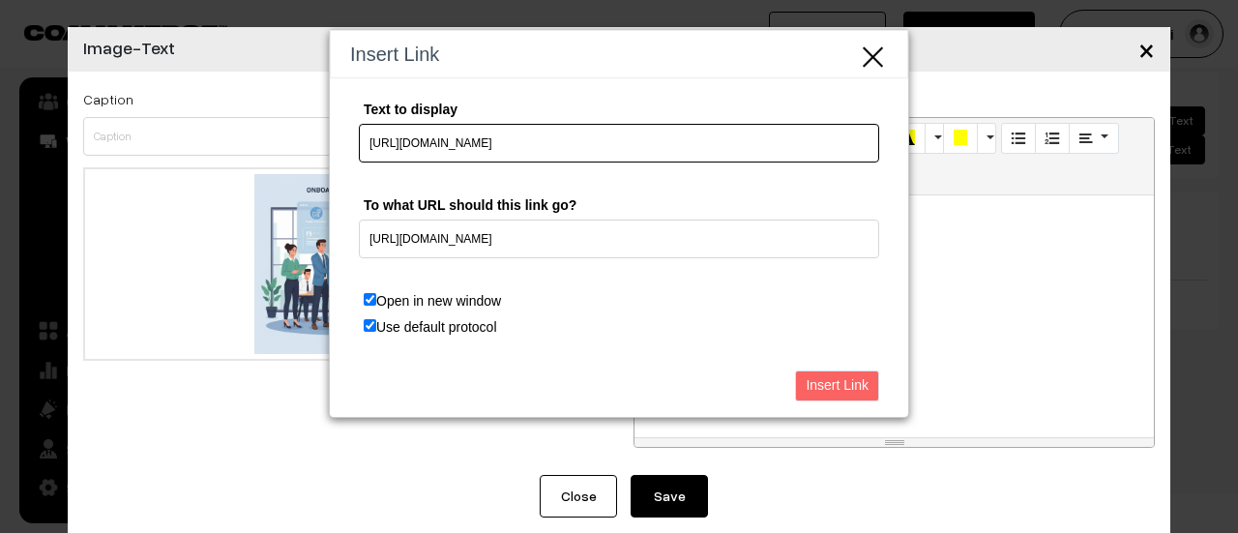
drag, startPoint x: 688, startPoint y: 138, endPoint x: 215, endPoint y: 163, distance: 473.6
click at [215, 163] on div "Insert Link Text to display https://app.cheerio.in/form/68e904cd3d447fb4ad3f316…" at bounding box center [619, 266] width 1238 height 533
click at [413, 137] on input "Text to display" at bounding box center [619, 143] width 520 height 39
type input "Click here for Vendor registration"
paste input "Register as a Vendor"
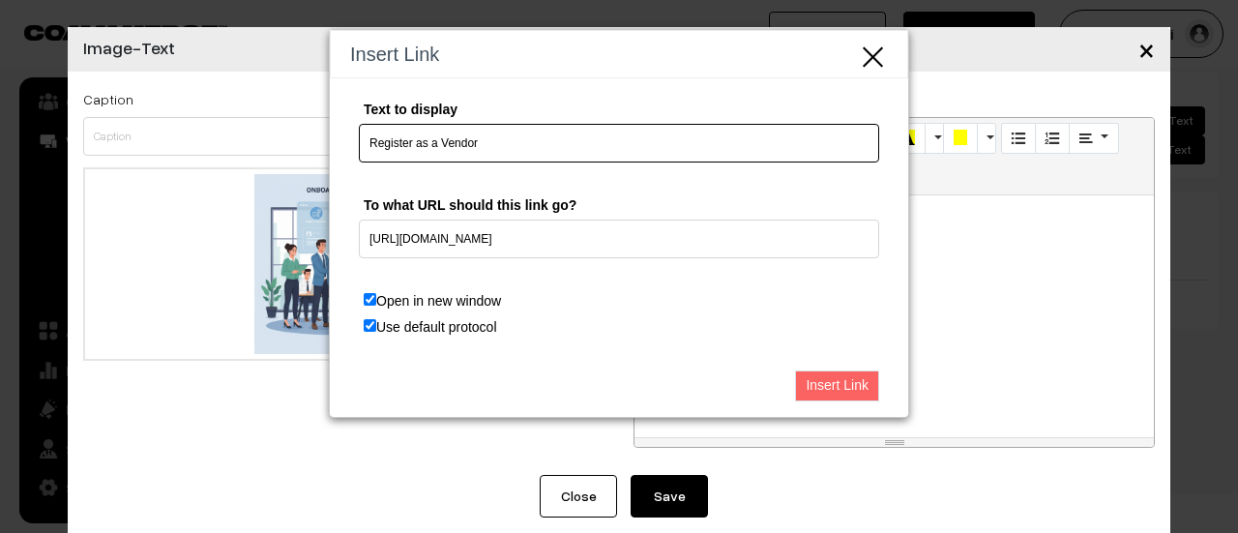
type input "Register as a Vendor"
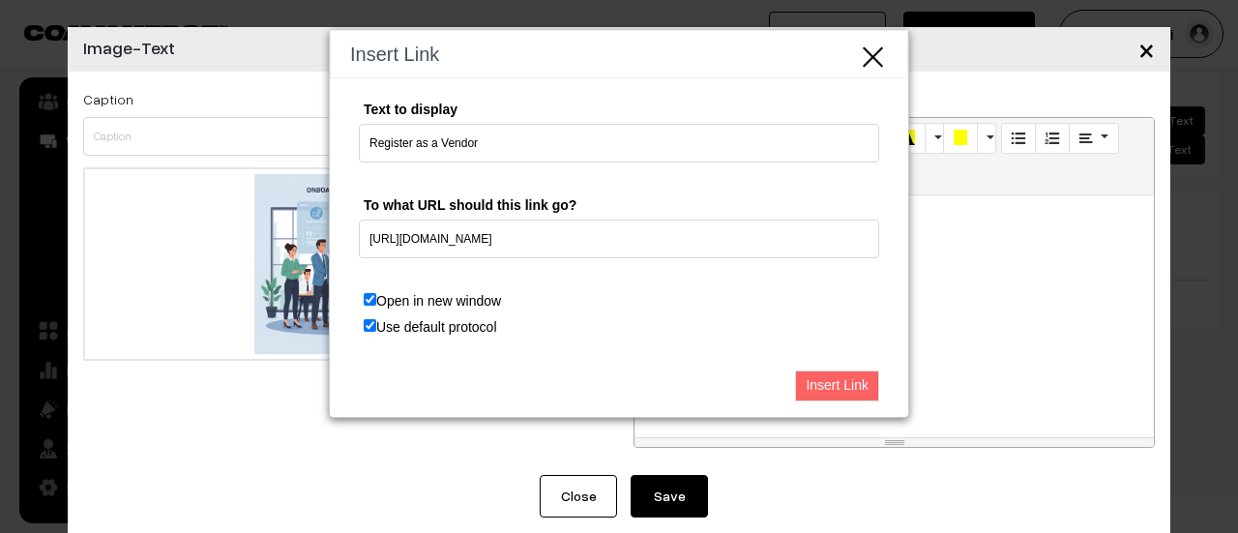
drag, startPoint x: 859, startPoint y: 380, endPoint x: 826, endPoint y: 371, distance: 34.0
click at [857, 380] on input "Insert Link" at bounding box center [837, 385] width 84 height 31
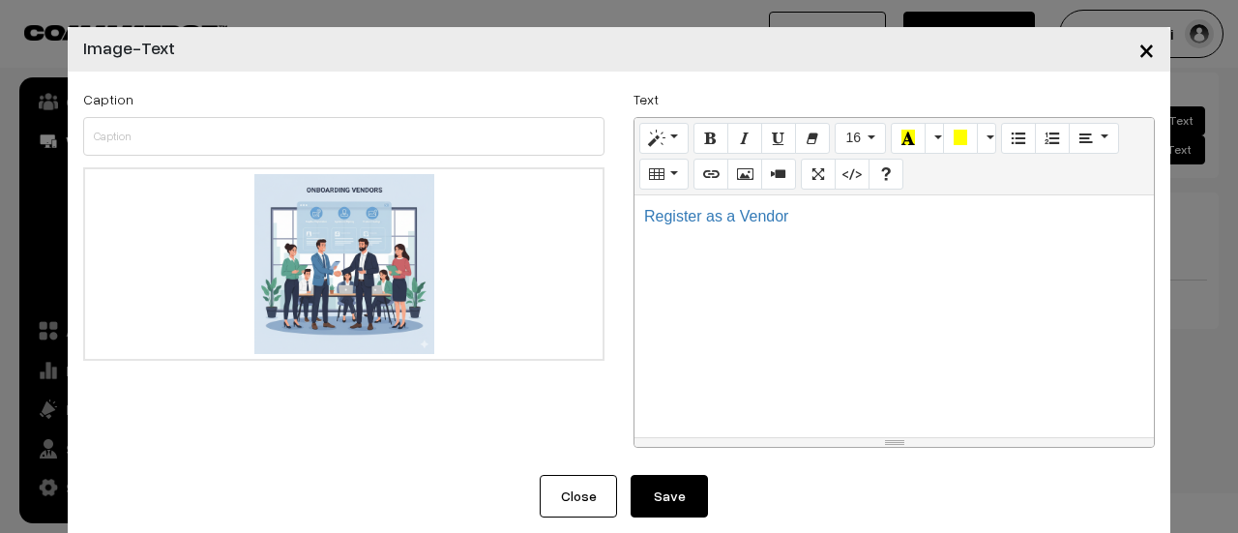
click at [653, 500] on button "Save" at bounding box center [669, 496] width 77 height 43
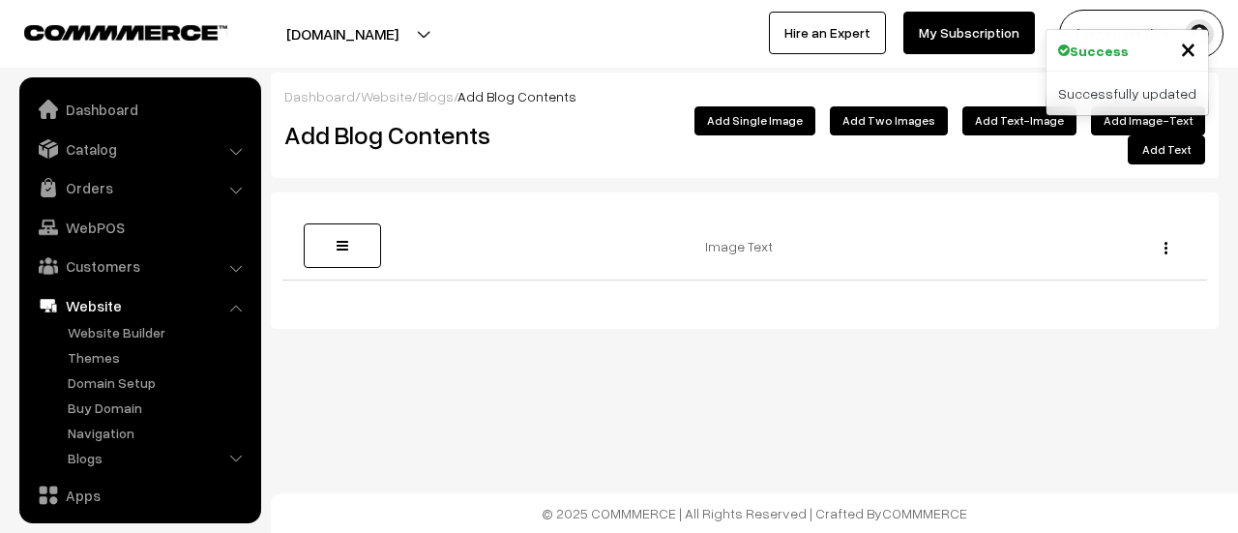
scroll to position [164, 0]
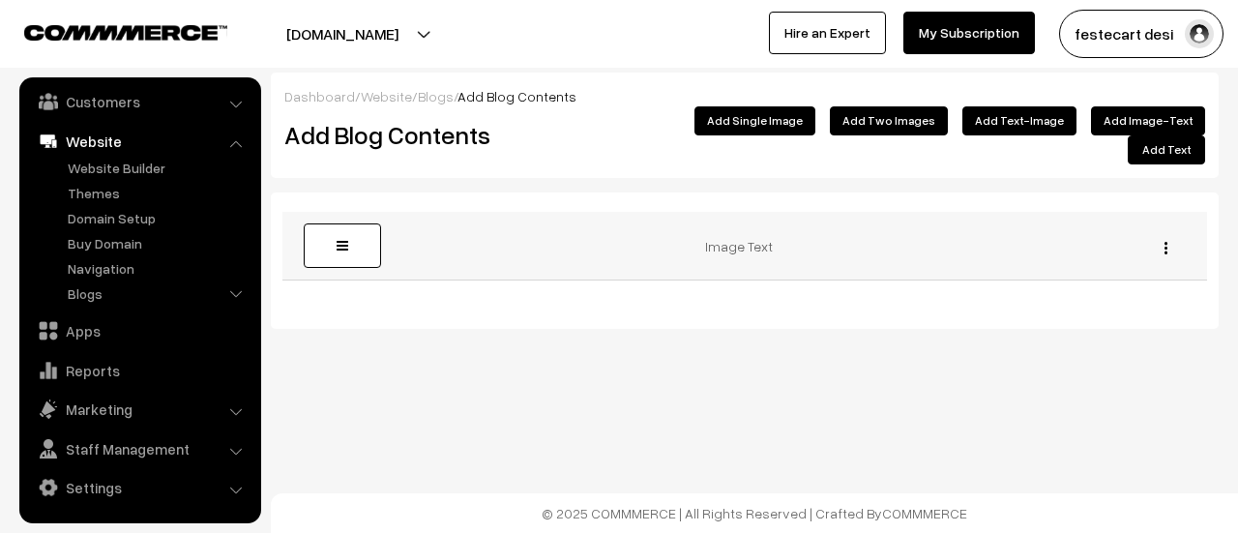
click at [1167, 242] on img "button" at bounding box center [1166, 248] width 3 height 13
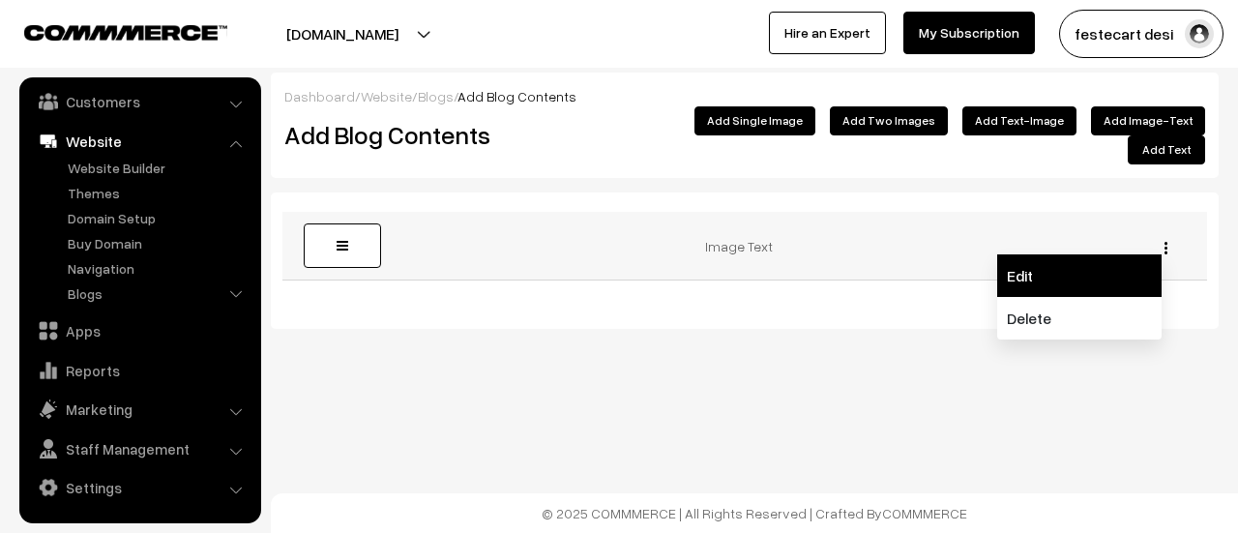
click at [1070, 262] on link "Edit" at bounding box center [1079, 275] width 164 height 43
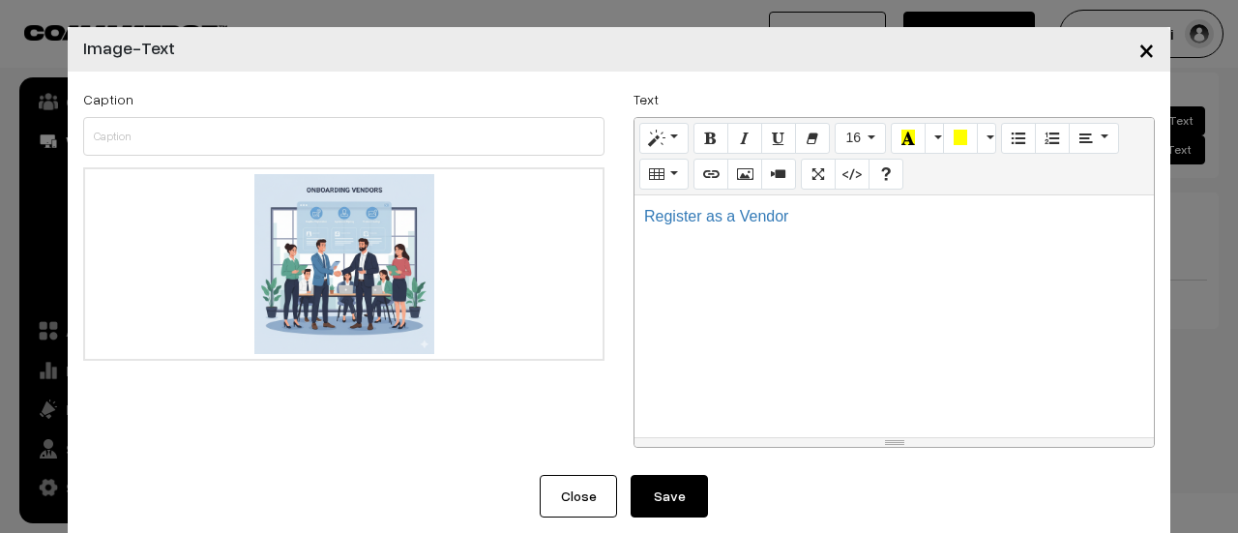
click at [884, 341] on div "Register as a Vendor" at bounding box center [894, 316] width 519 height 242
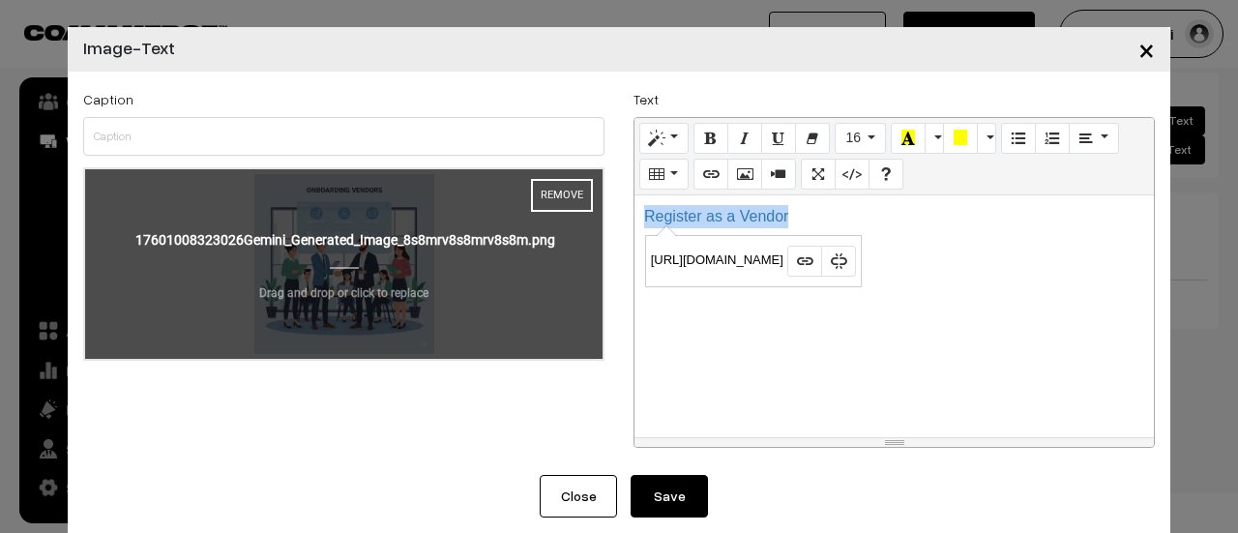
drag, startPoint x: 798, startPoint y: 216, endPoint x: 551, endPoint y: 220, distance: 246.7
click at [551, 220] on div "Caption Drag and drop a file here or click Ooops, something wrong appended. Rem…" at bounding box center [619, 273] width 1101 height 372
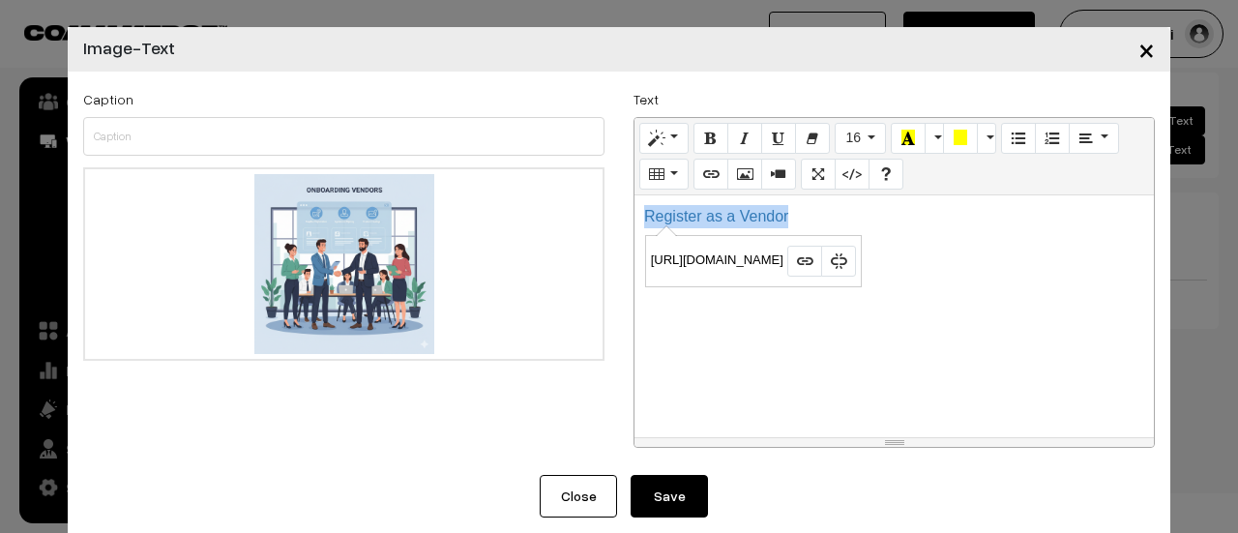
click at [963, 367] on div "Register as a Vendor" at bounding box center [894, 316] width 519 height 242
click at [788, 367] on div "Register as a Vendor" at bounding box center [894, 316] width 519 height 242
click at [724, 214] on link "Register as a Vendor" at bounding box center [716, 216] width 144 height 16
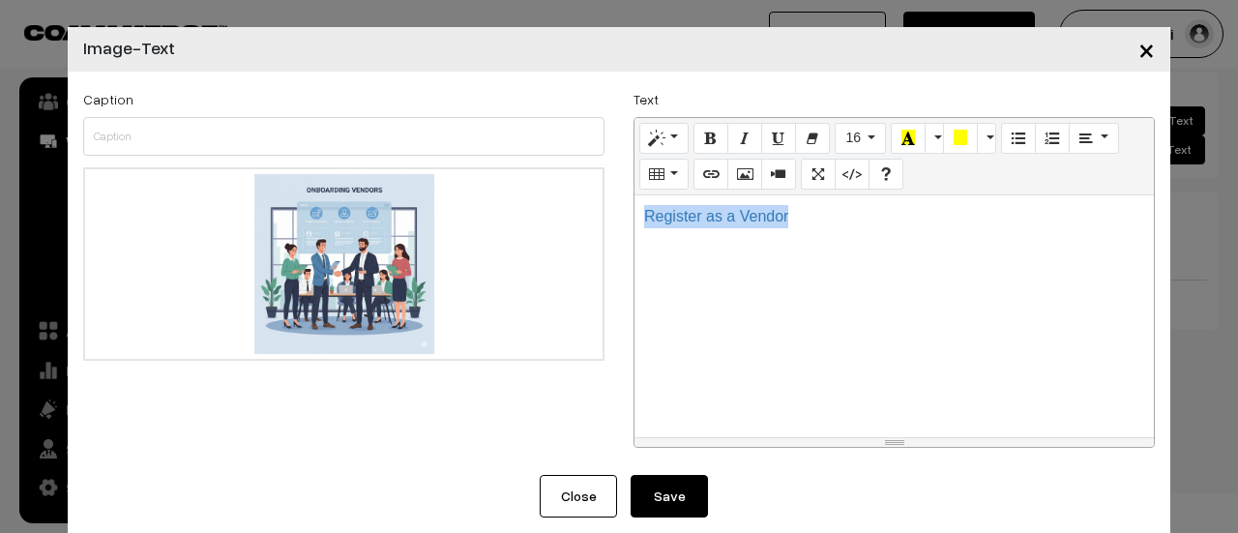
click at [793, 339] on div "Register as a Vendor" at bounding box center [894, 316] width 519 height 242
click at [658, 142] on button "Style" at bounding box center [663, 138] width 49 height 31
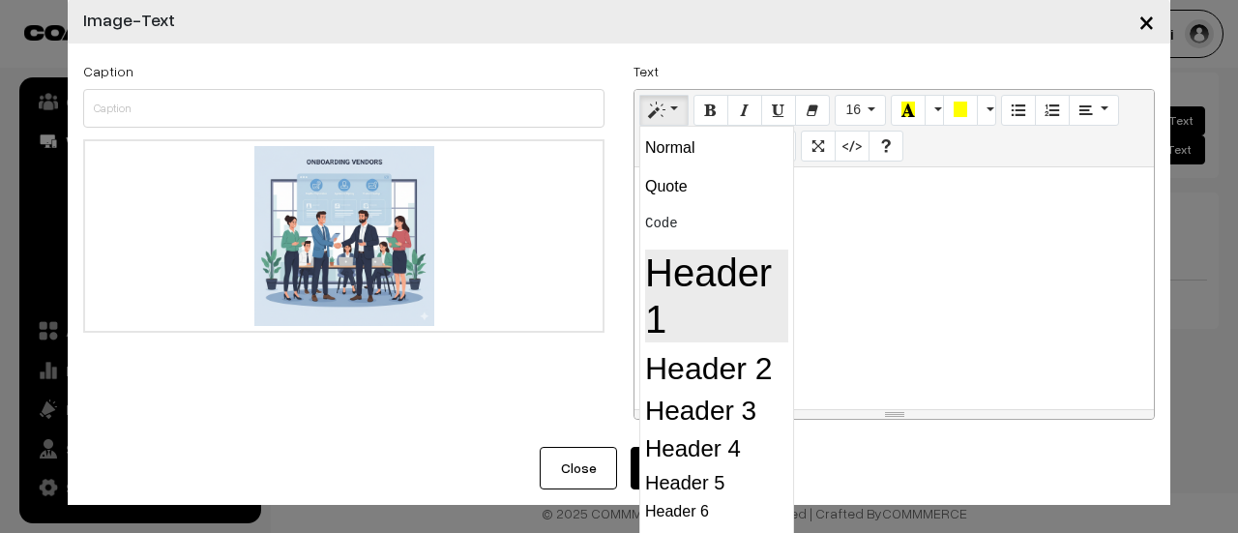
scroll to position [0, 0]
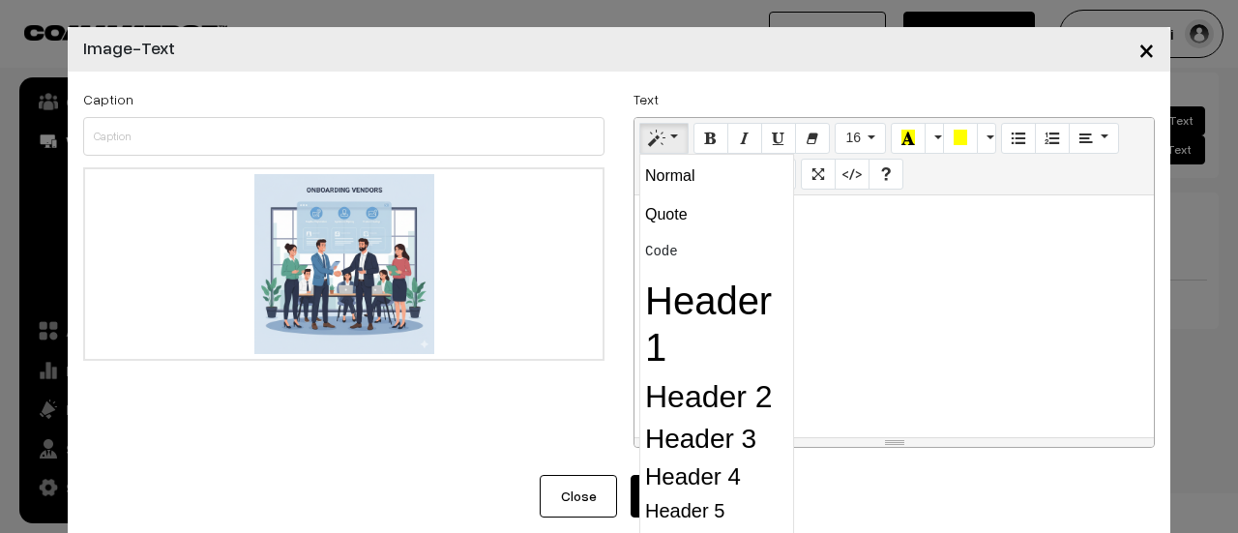
click at [922, 345] on div "Register as a Vendor" at bounding box center [894, 316] width 519 height 242
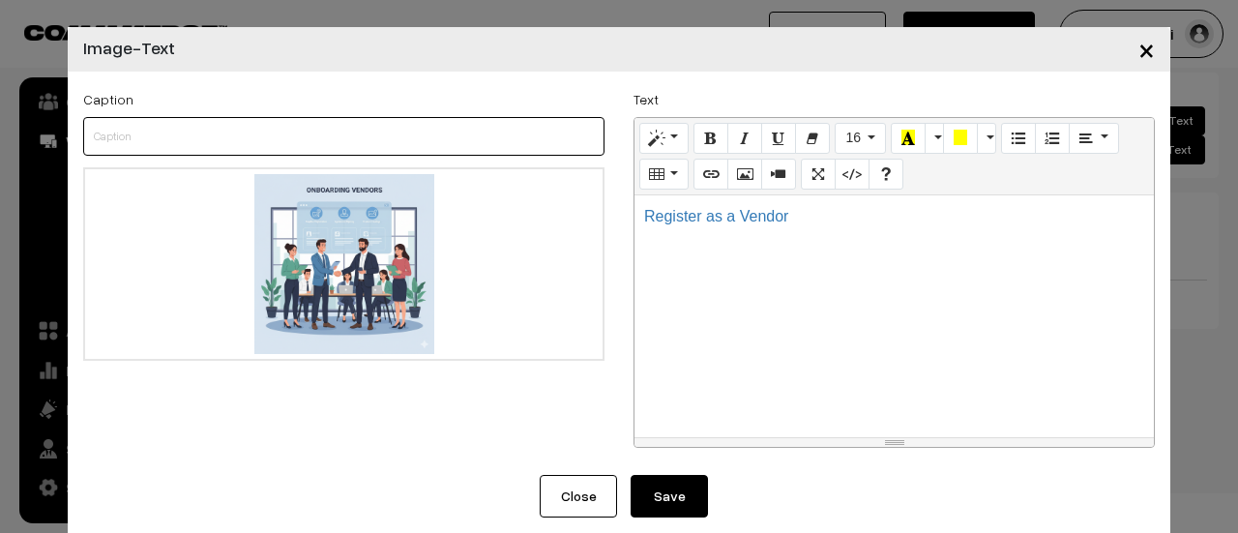
click at [155, 137] on input "text" at bounding box center [343, 136] width 521 height 39
type input "Click here and register as a vendor"
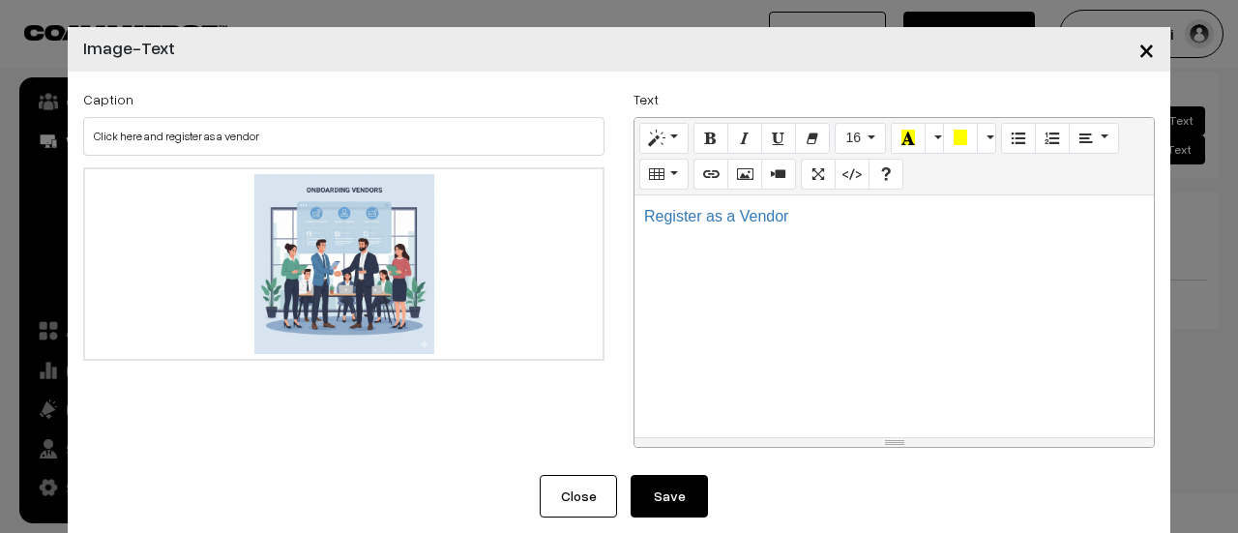
click at [682, 494] on button "Save" at bounding box center [669, 496] width 77 height 43
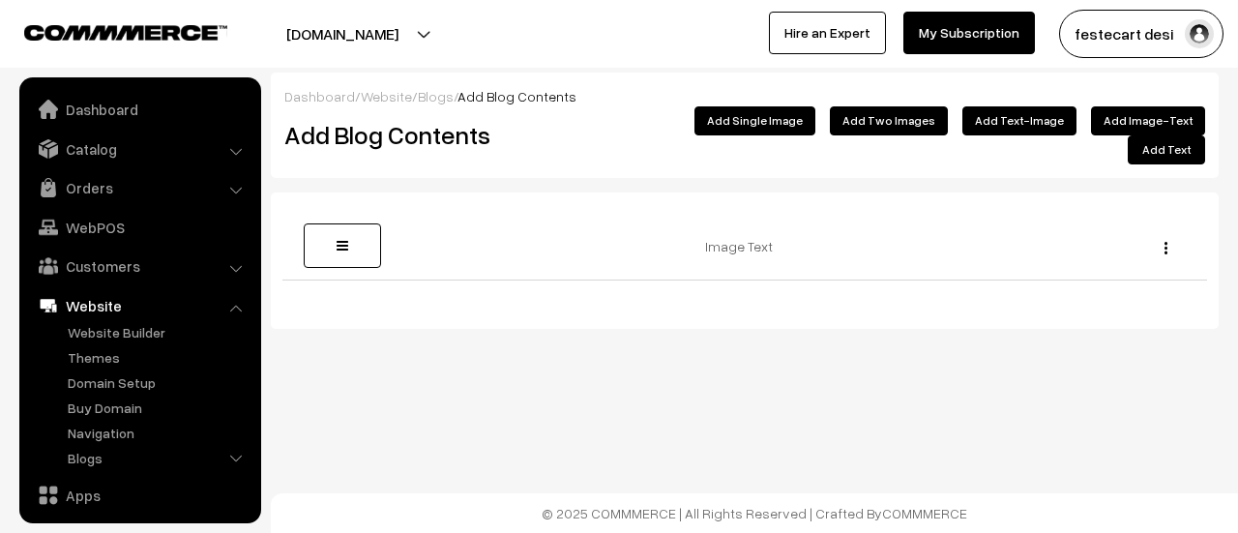
scroll to position [164, 0]
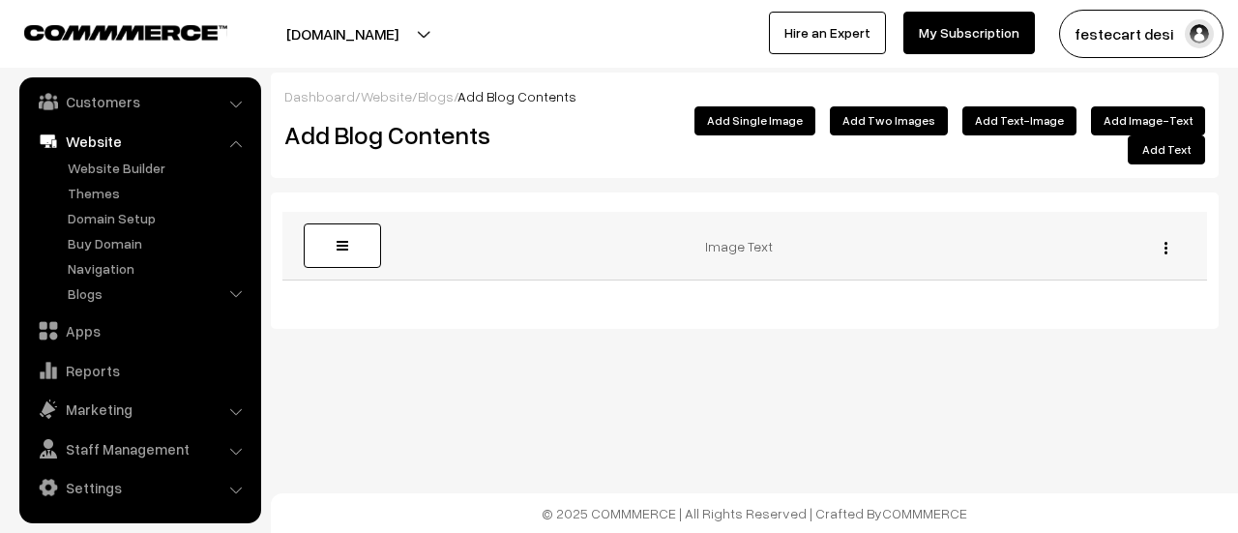
click at [1167, 242] on img "button" at bounding box center [1166, 248] width 3 height 13
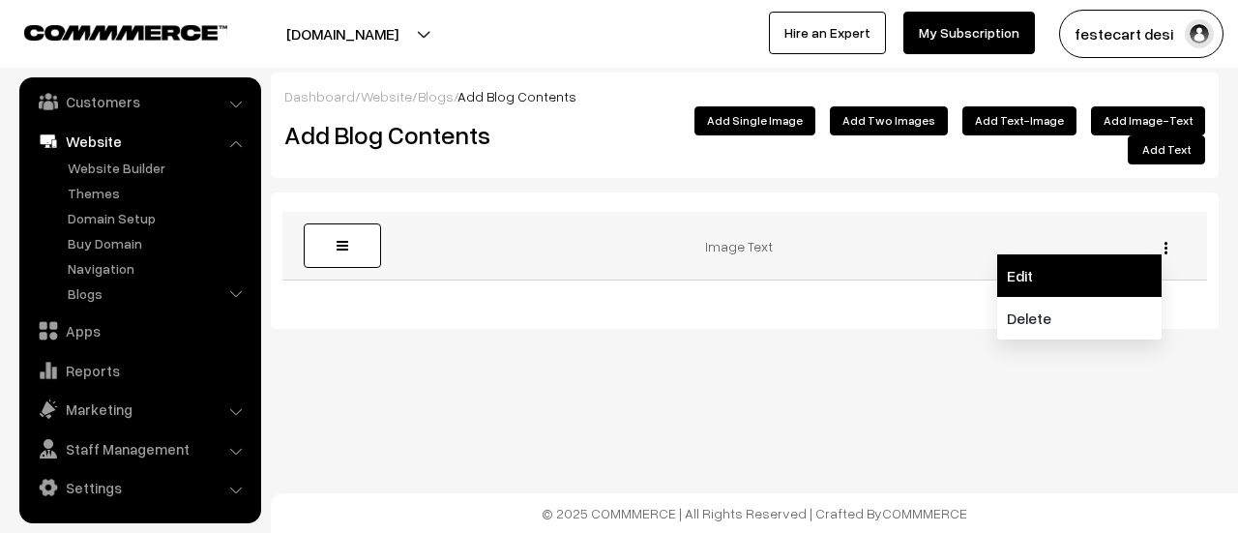
click at [1090, 254] on link "Edit" at bounding box center [1079, 275] width 164 height 43
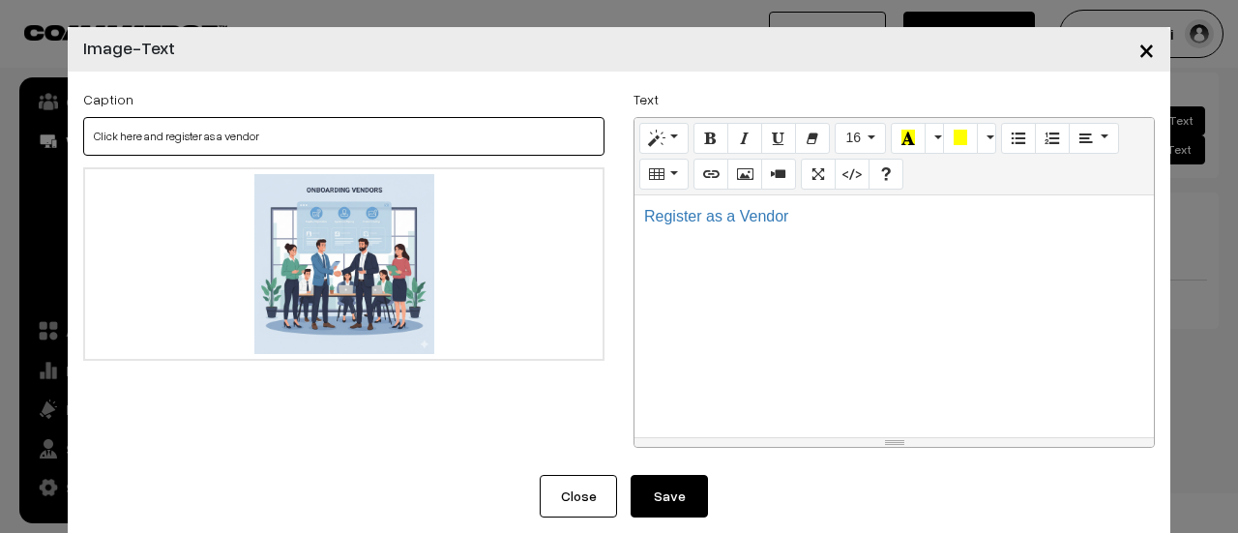
drag, startPoint x: 253, startPoint y: 139, endPoint x: 96, endPoint y: 136, distance: 157.7
click at [96, 136] on input "Click here and register as a vendor" at bounding box center [343, 136] width 521 height 39
type input "C"
click at [101, 133] on input "text" at bounding box center [343, 136] width 521 height 39
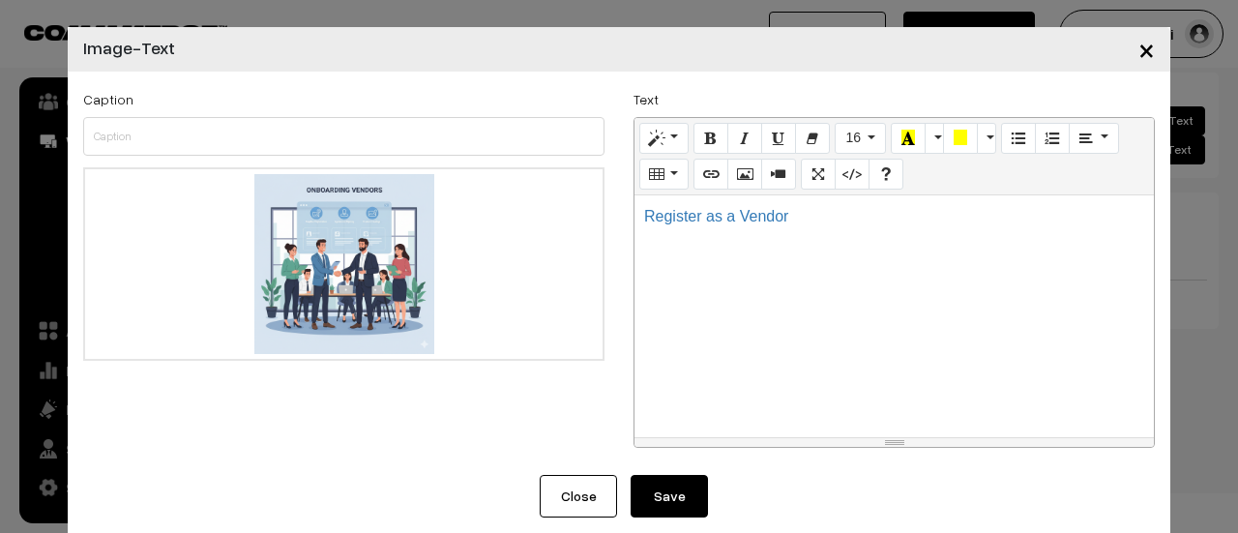
click at [657, 501] on button "Save" at bounding box center [669, 496] width 77 height 43
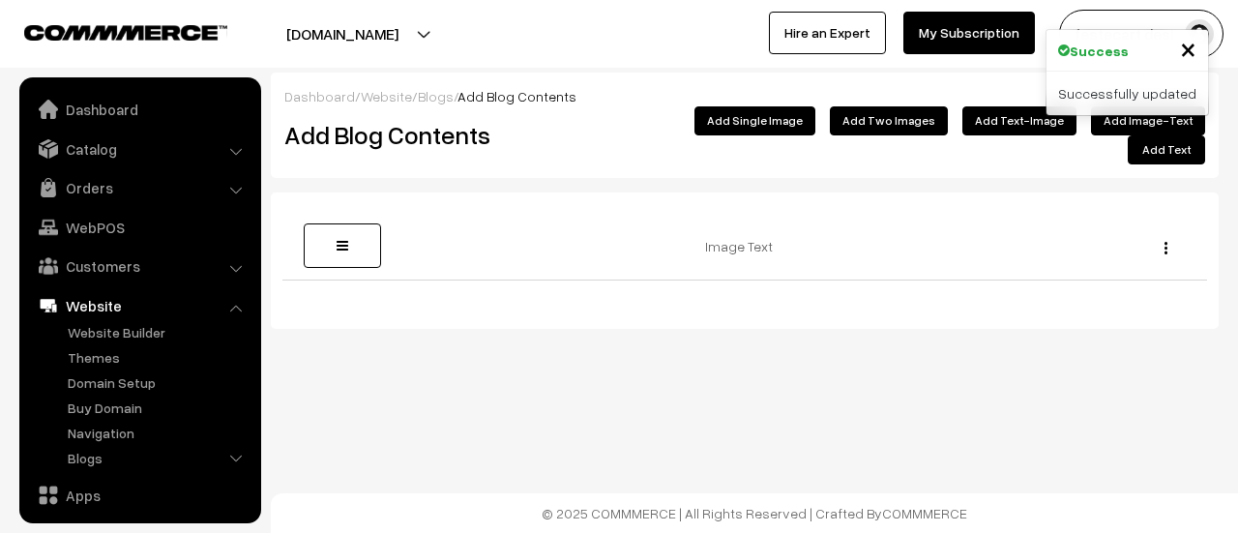
scroll to position [164, 0]
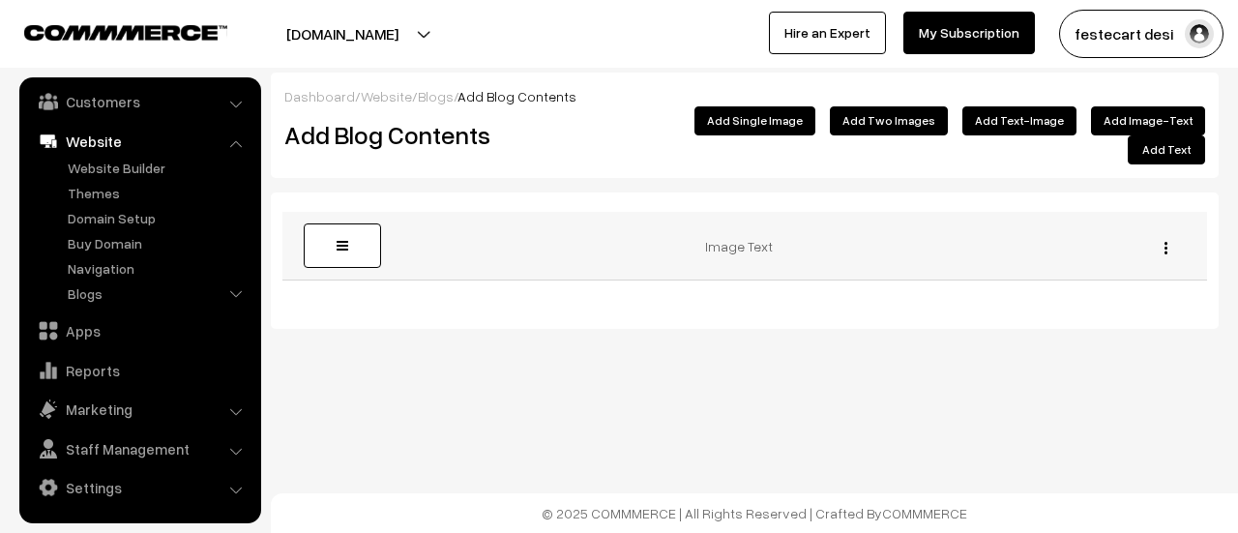
click at [341, 239] on span at bounding box center [343, 246] width 12 height 14
drag, startPoint x: 341, startPoint y: 223, endPoint x: 936, endPoint y: 369, distance: 612.4
click at [929, 374] on div "Dashboard / Website / Blogs / Add Blog Contents Add Blog Contents Add Image-Tex…" at bounding box center [619, 227] width 1238 height 455
click at [778, 123] on button "Add Single Image" at bounding box center [755, 120] width 121 height 29
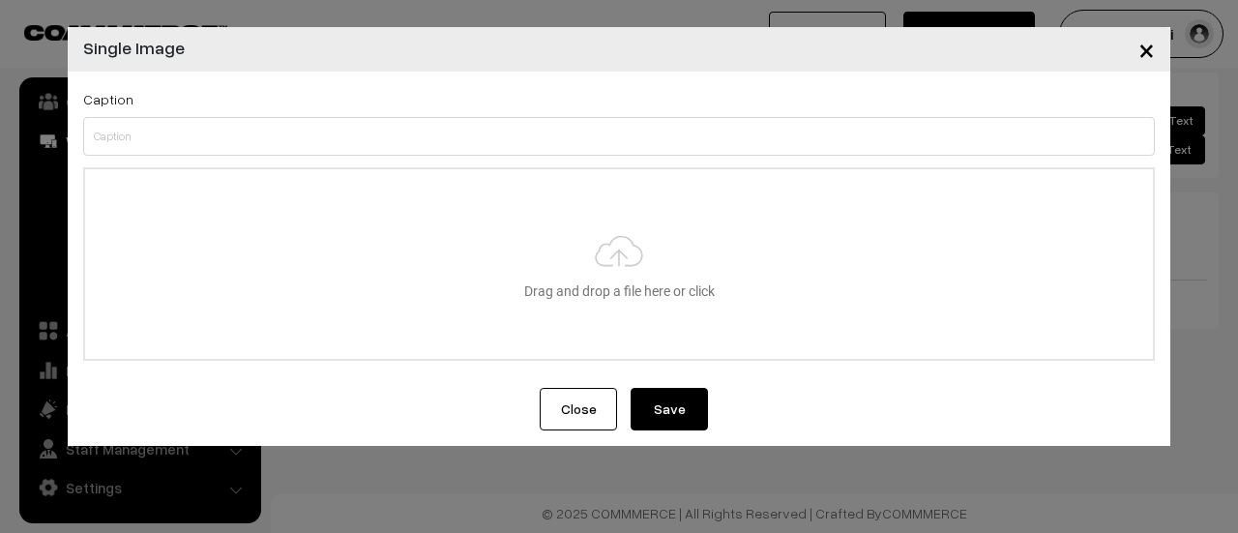
click at [1143, 48] on span "×" at bounding box center [1147, 49] width 16 height 36
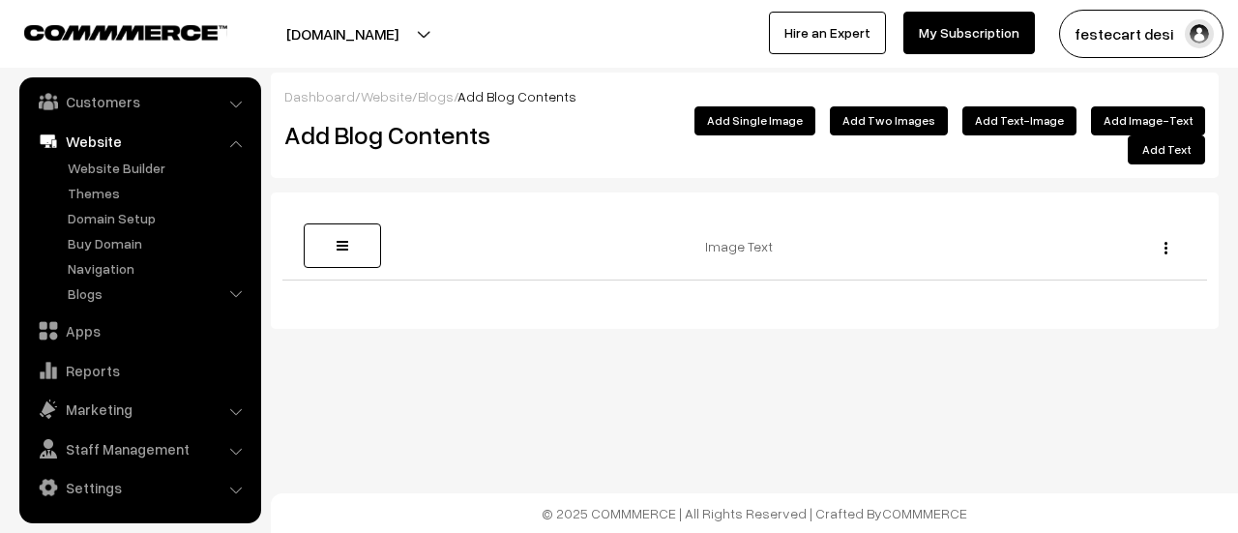
click at [1128, 135] on button "Add Text" at bounding box center [1166, 149] width 77 height 29
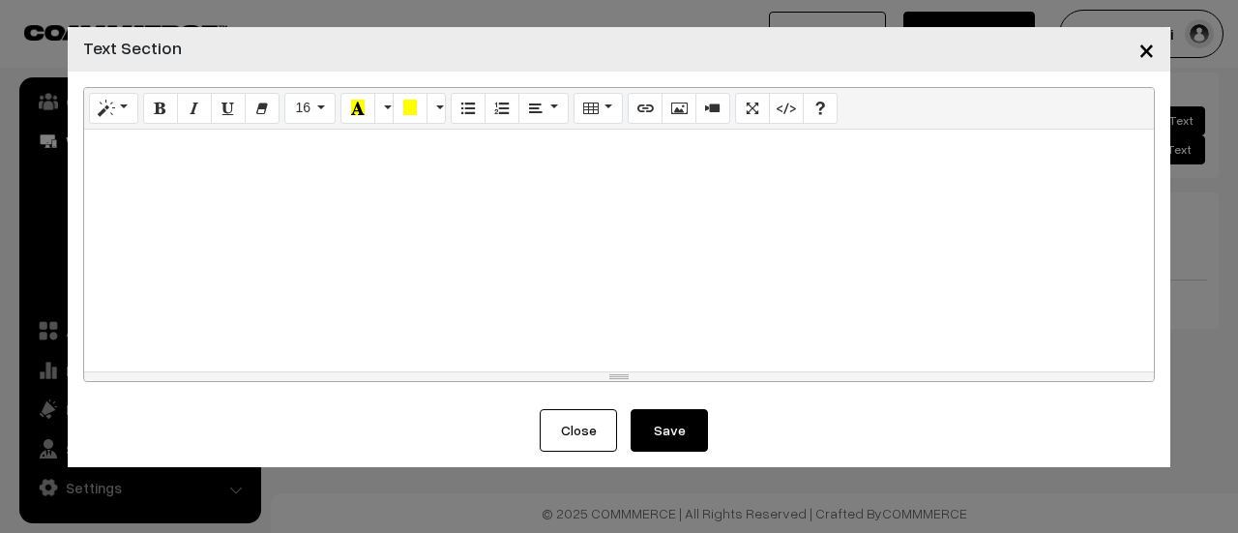
click at [477, 245] on div at bounding box center [619, 251] width 1070 height 242
click at [449, 187] on div at bounding box center [619, 251] width 1070 height 242
click at [698, 430] on button "Save" at bounding box center [669, 430] width 77 height 43
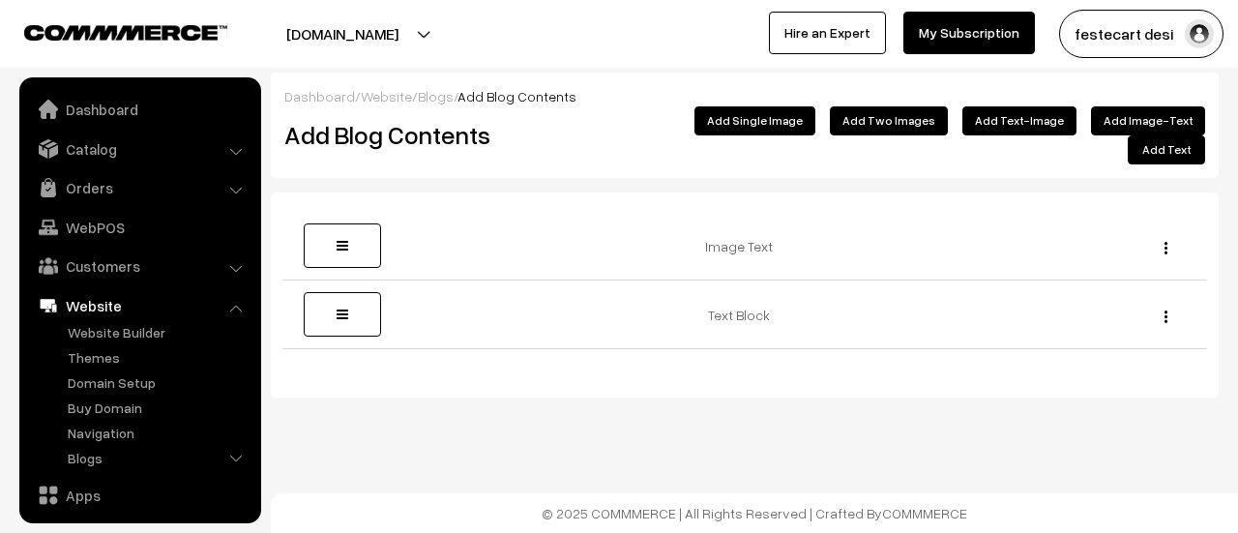
scroll to position [164, 0]
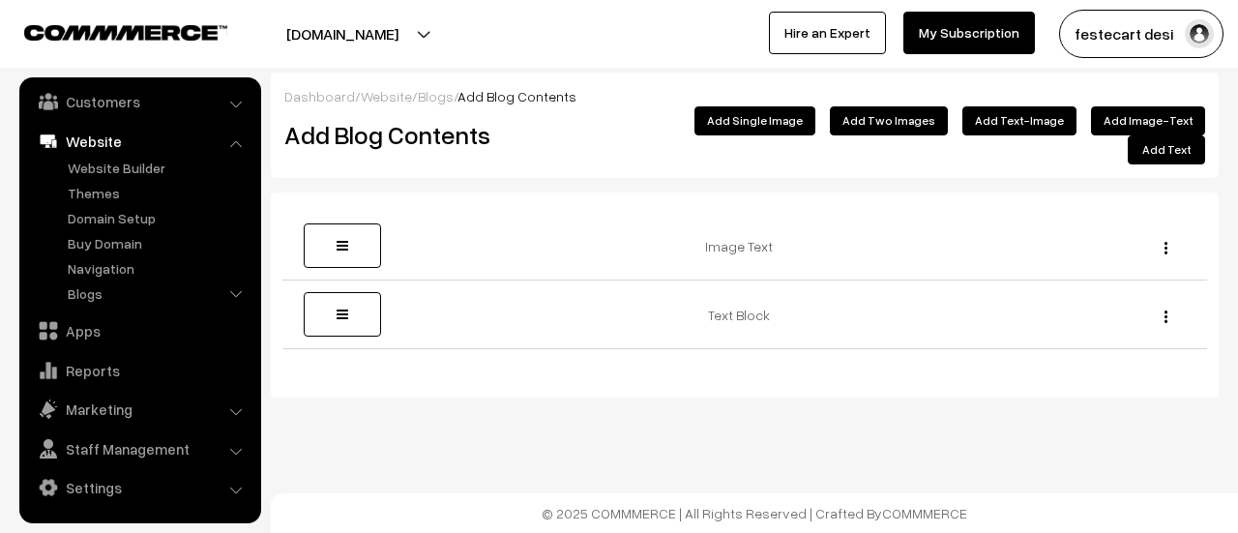
click at [1151, 123] on button "Add Image-Text" at bounding box center [1148, 120] width 114 height 29
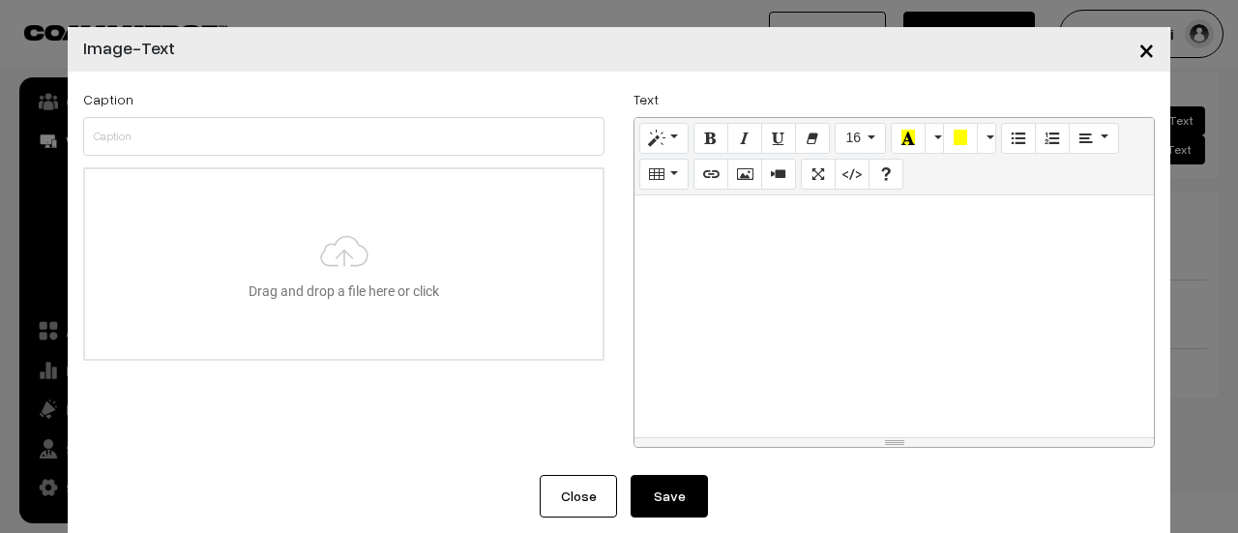
click at [1141, 56] on span "×" at bounding box center [1147, 49] width 16 height 36
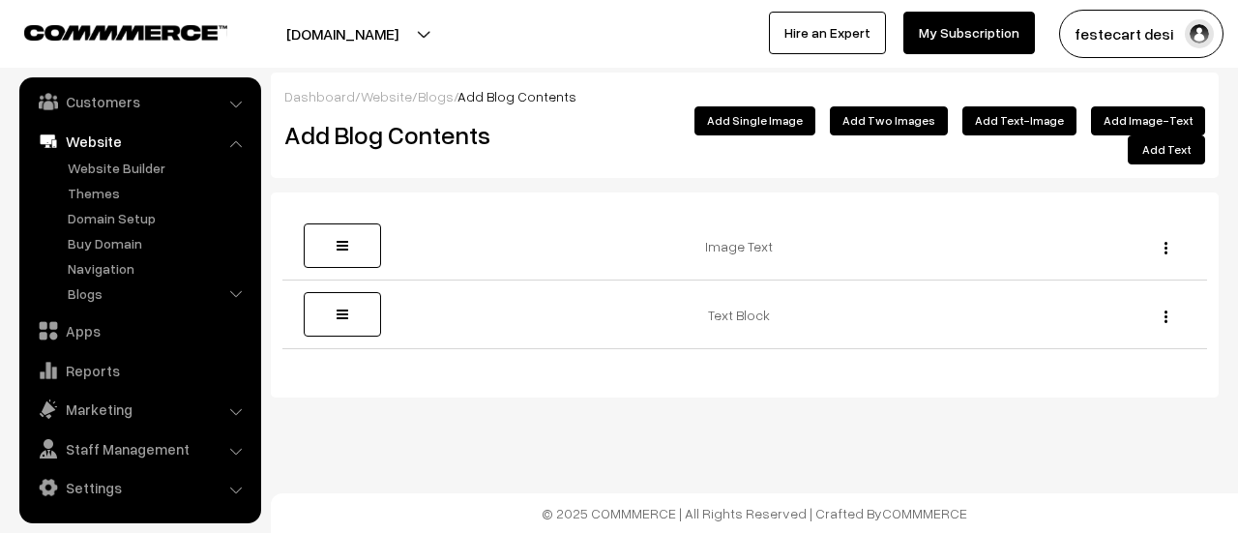
click at [1049, 117] on button "Add Text-Image" at bounding box center [1020, 120] width 114 height 29
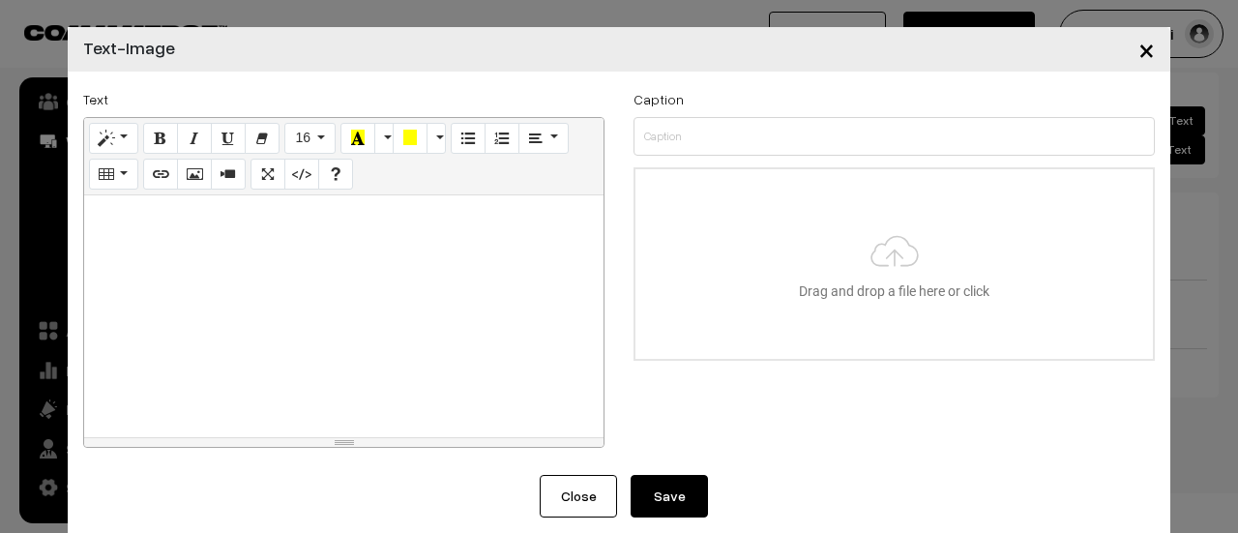
click at [162, 270] on div at bounding box center [343, 316] width 519 height 242
click at [215, 309] on div at bounding box center [343, 316] width 519 height 242
click at [1146, 49] on span "×" at bounding box center [1147, 49] width 16 height 36
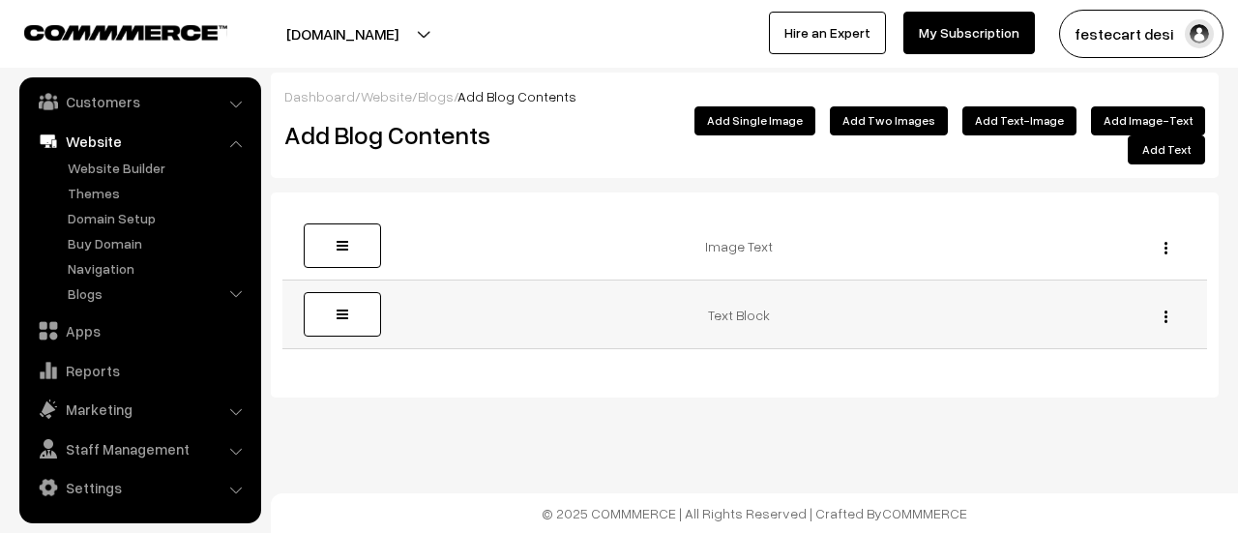
click at [1165, 311] on img "button" at bounding box center [1166, 317] width 3 height 13
drag, startPoint x: 1066, startPoint y: 352, endPoint x: 688, endPoint y: 72, distance: 470.9
click at [1066, 366] on link "Delete" at bounding box center [1079, 387] width 164 height 43
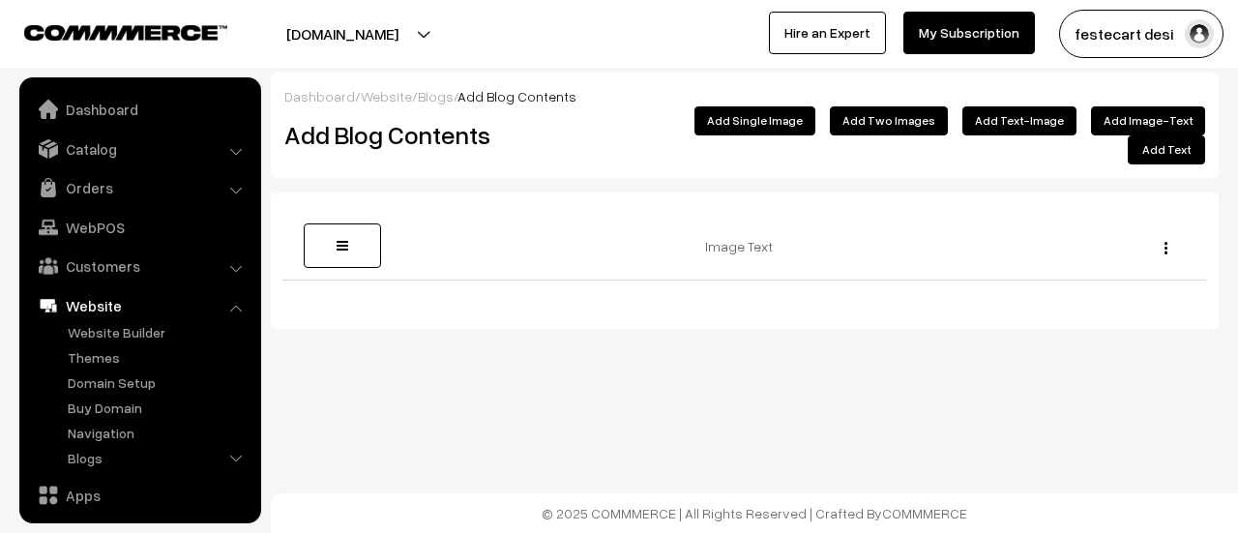
scroll to position [164, 0]
